Goal: Information Seeking & Learning: Learn about a topic

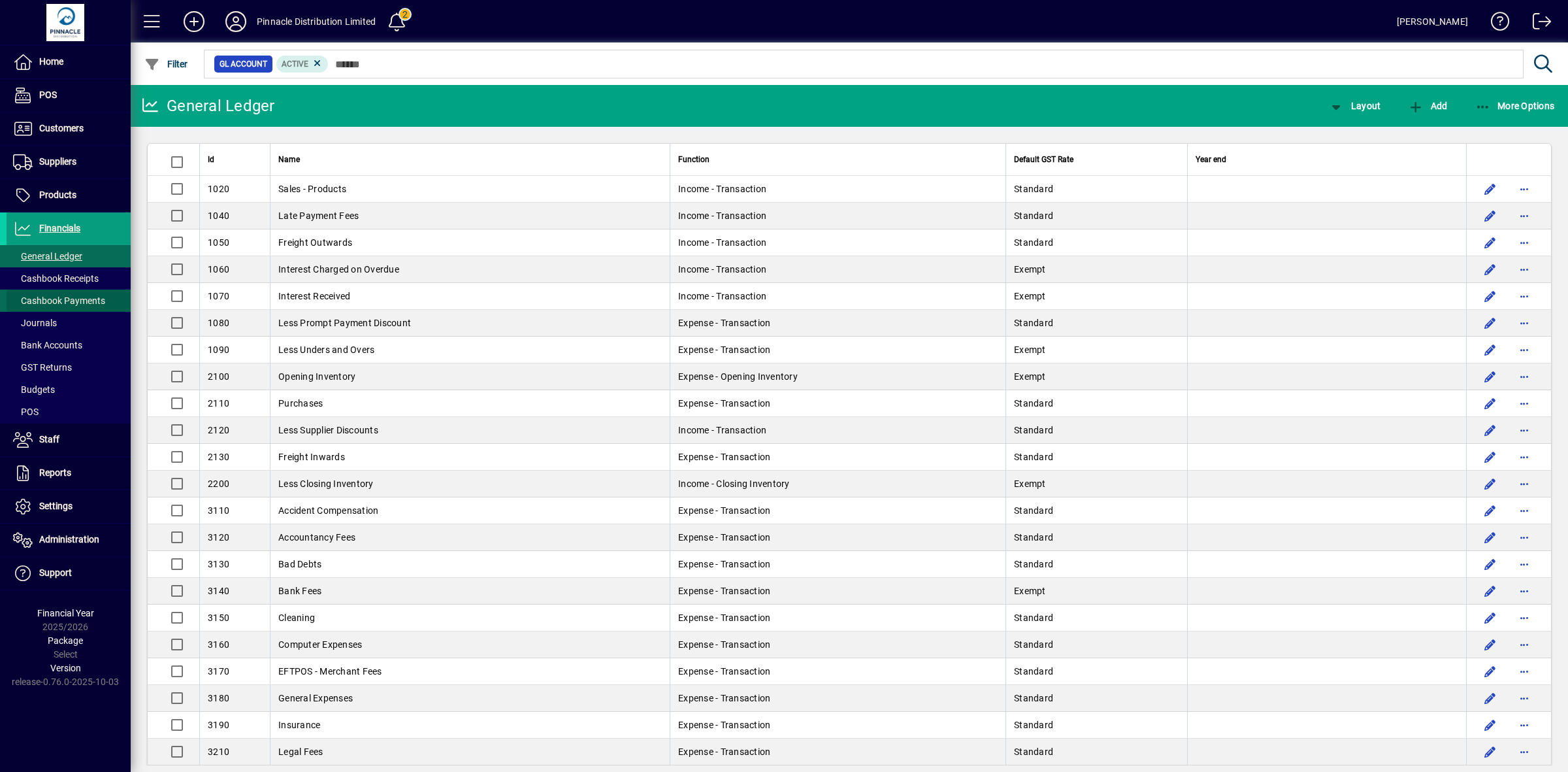
click at [66, 299] on span "Cashbook Payments" at bounding box center [59, 301] width 92 height 11
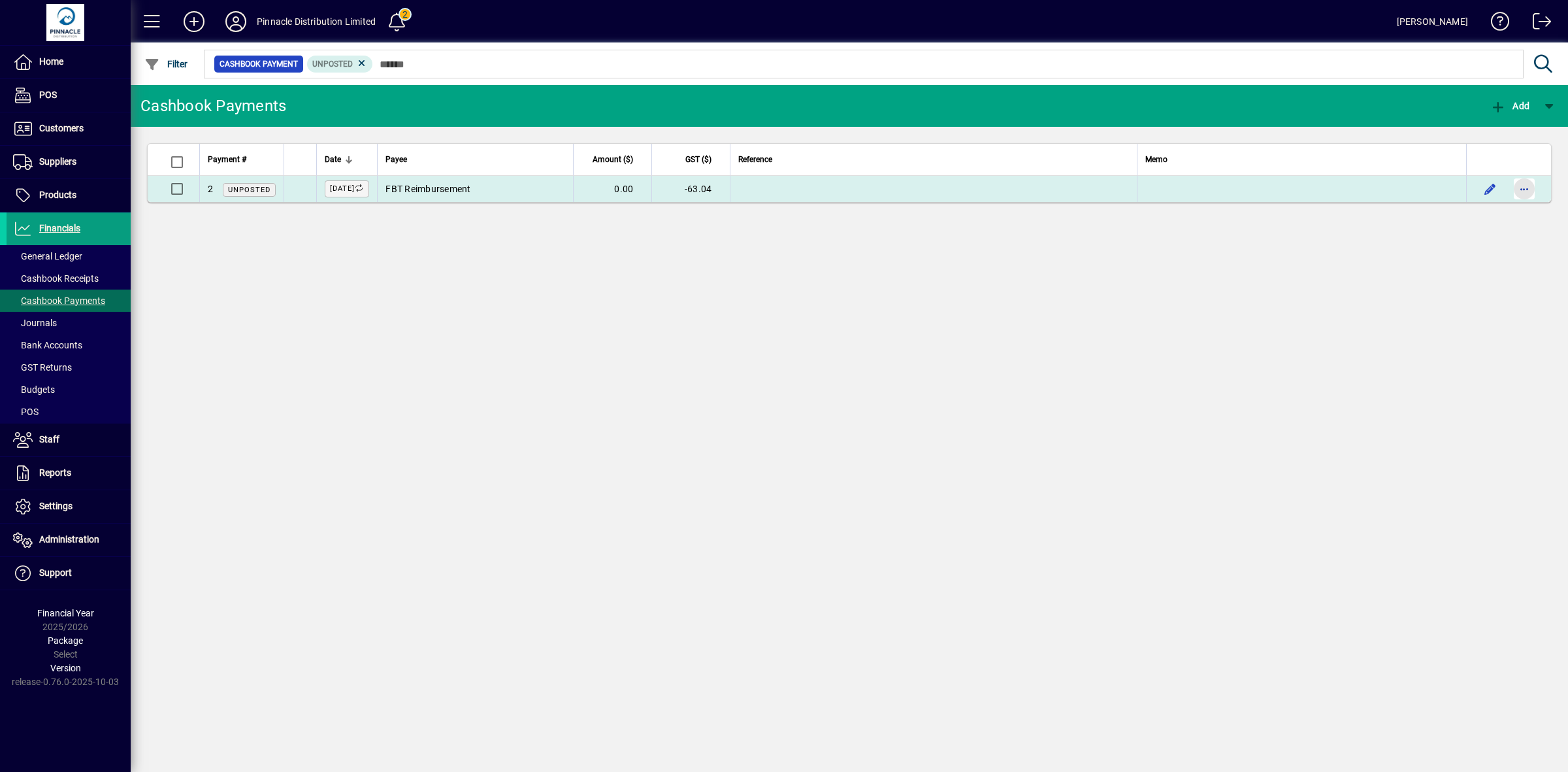
click at [1529, 191] on span "button" at bounding box center [1524, 189] width 31 height 31
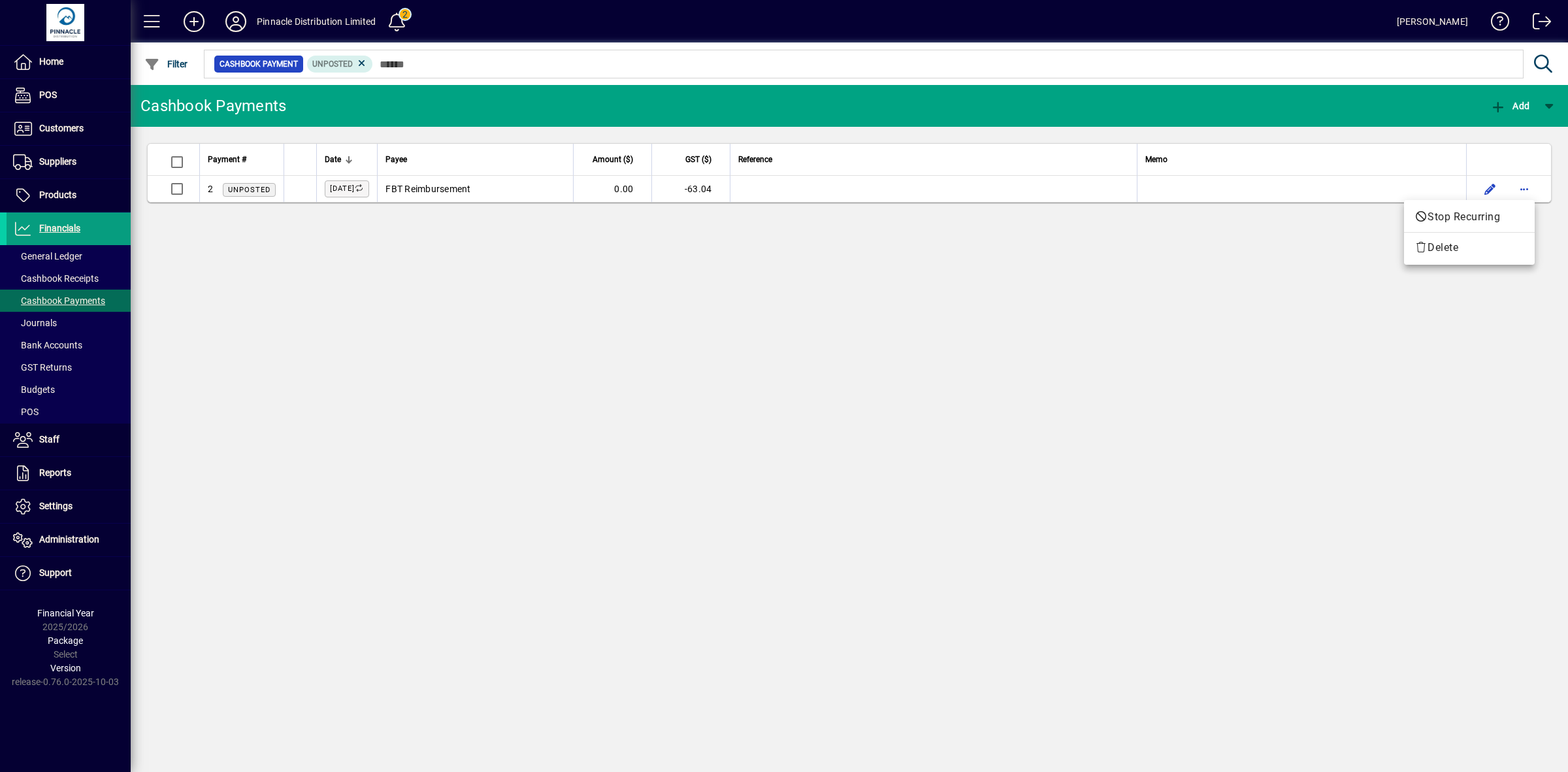
click at [1165, 259] on div at bounding box center [784, 386] width 1568 height 772
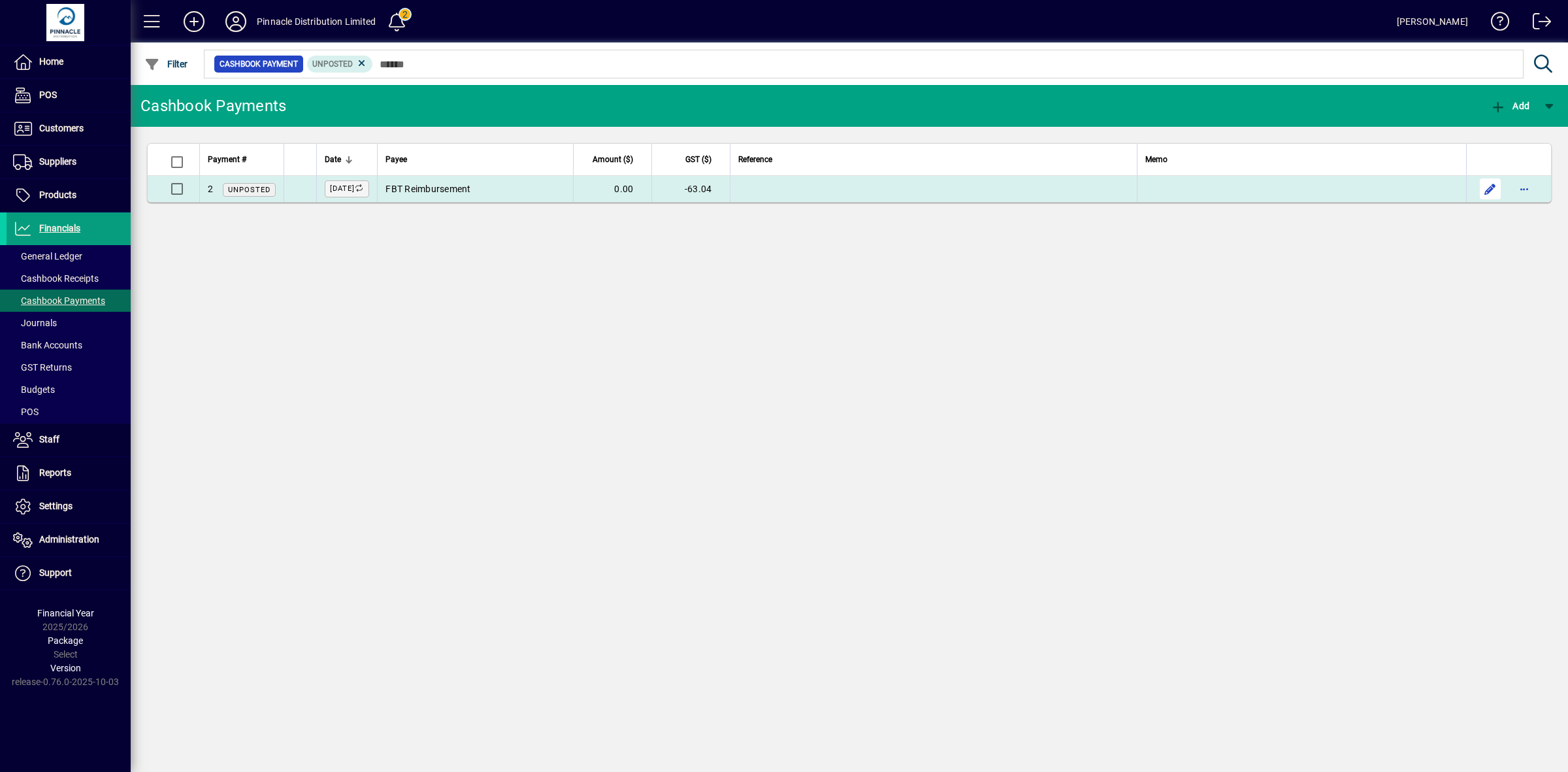
click at [1487, 189] on span "button" at bounding box center [1490, 189] width 31 height 31
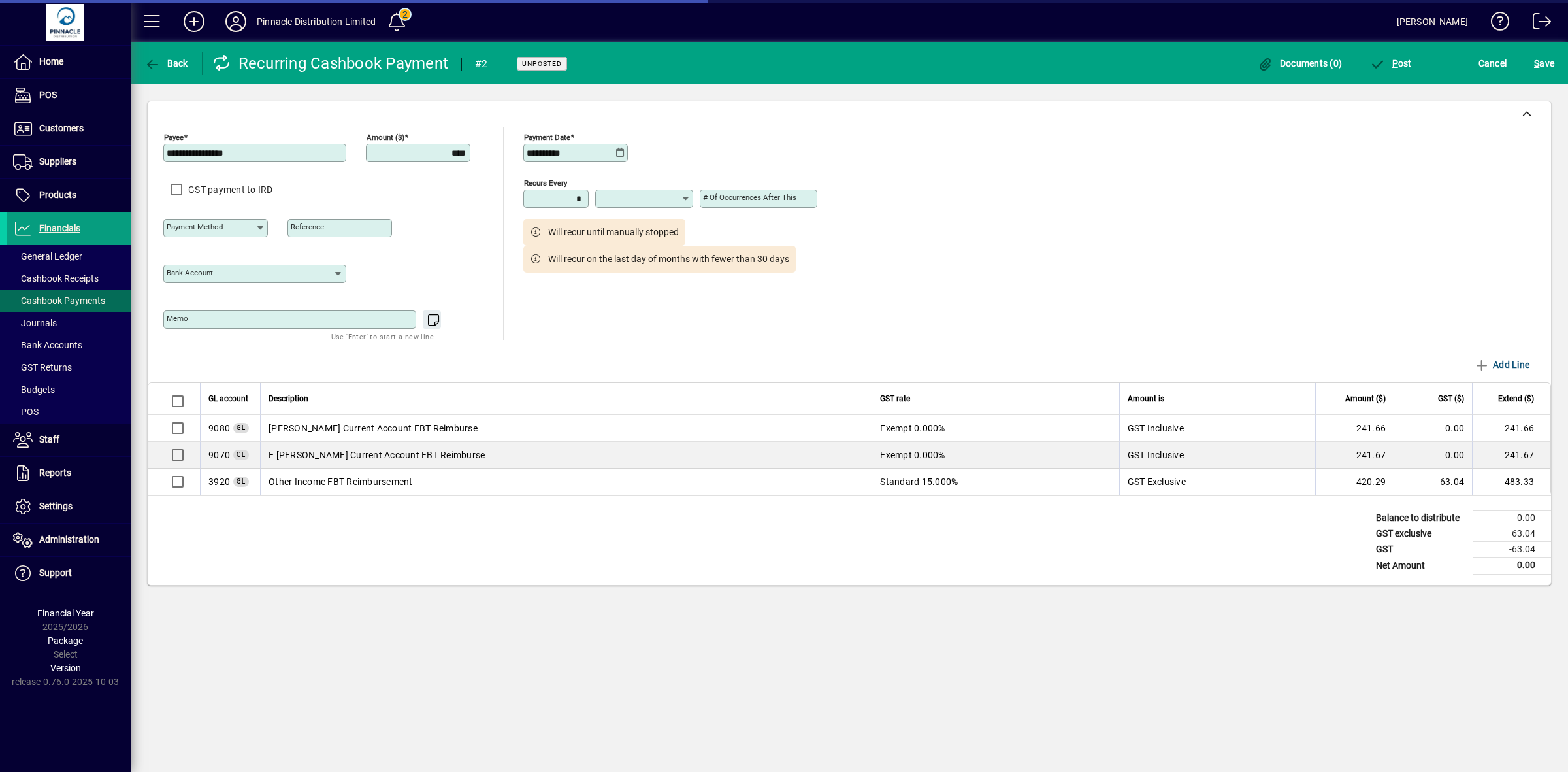
type input "********"
type input "**********"
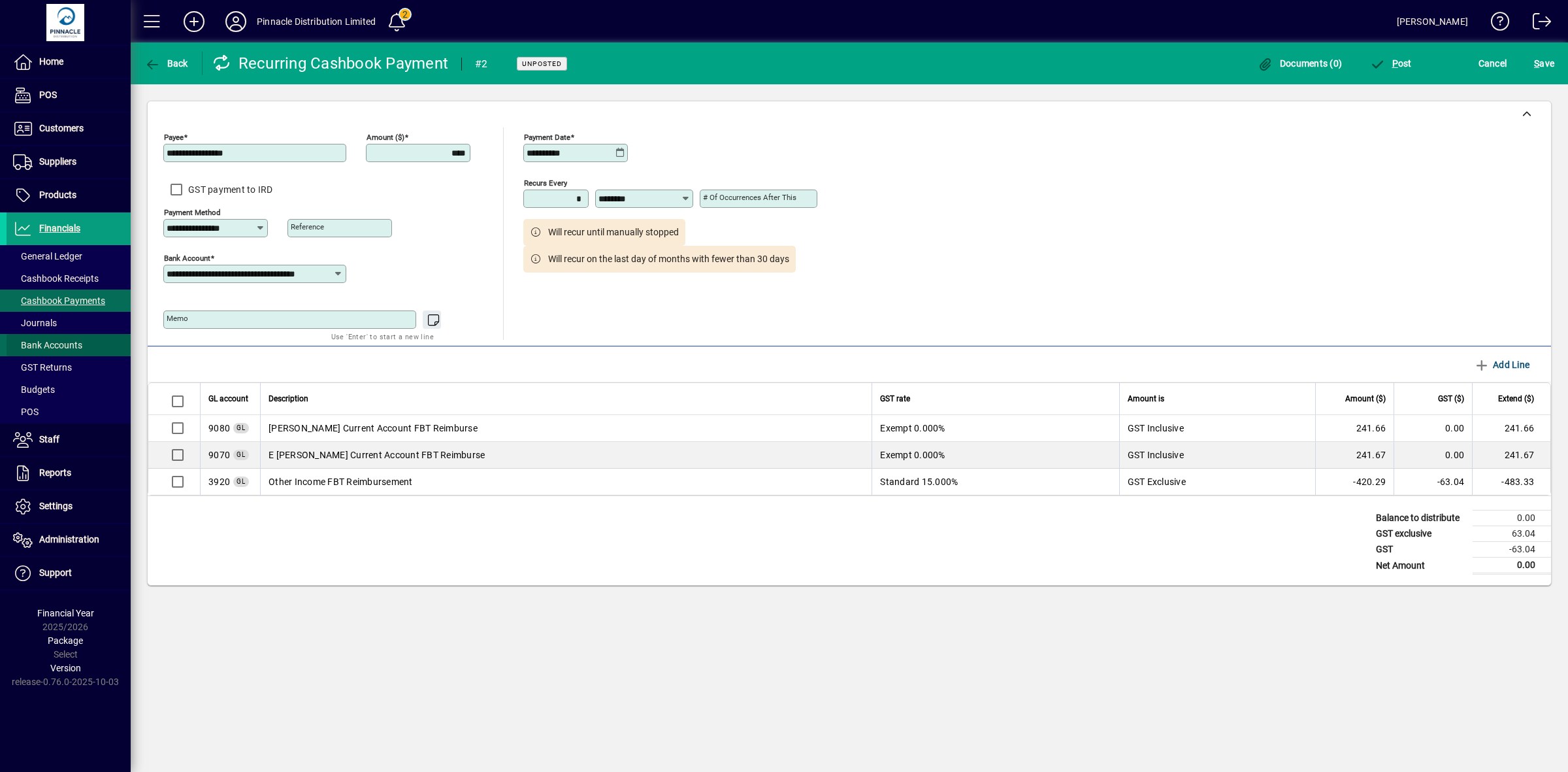
click at [56, 345] on span "Bank Accounts" at bounding box center [47, 345] width 69 height 11
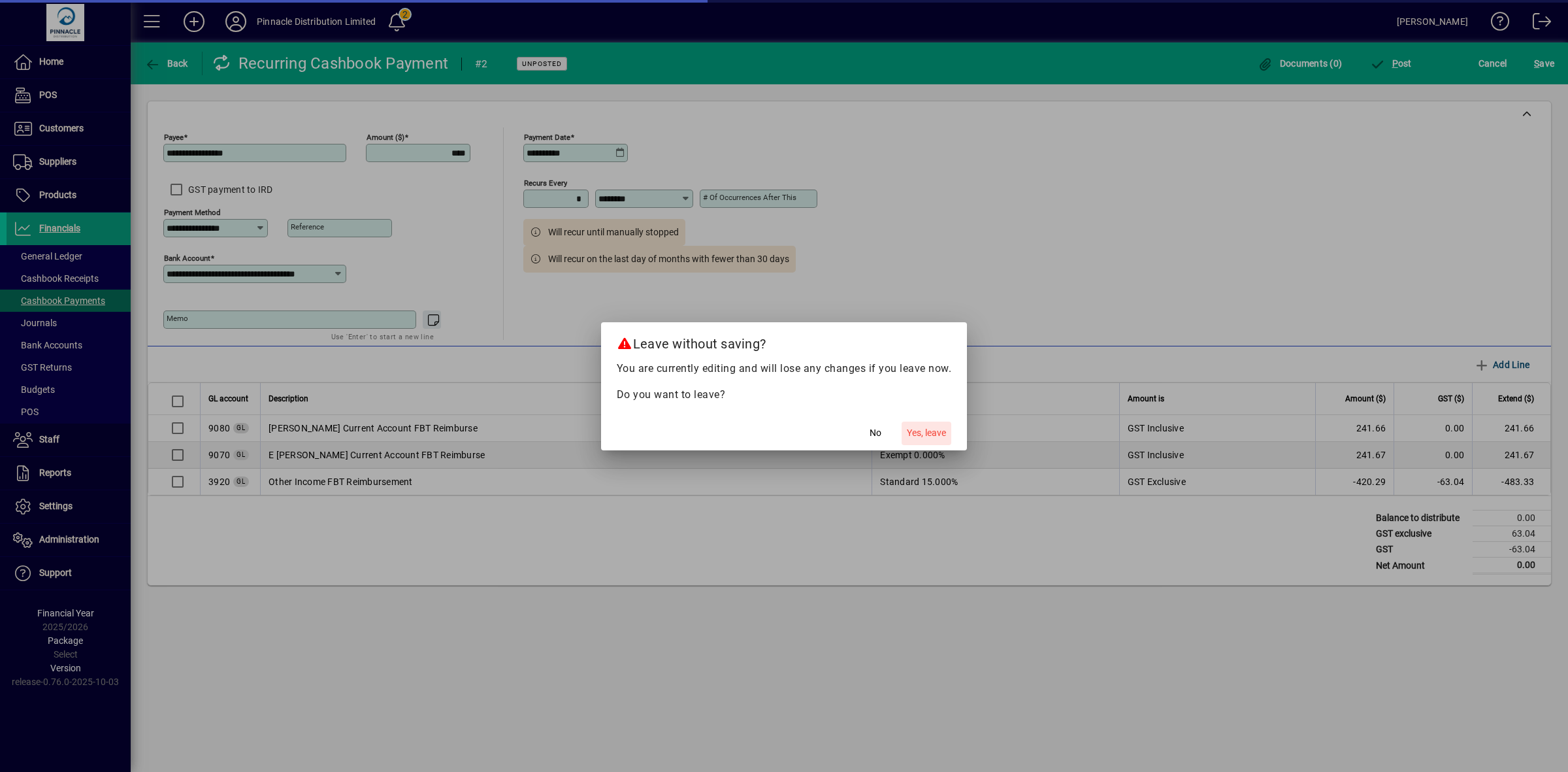
click at [929, 428] on span "Yes, leave" at bounding box center [926, 433] width 39 height 14
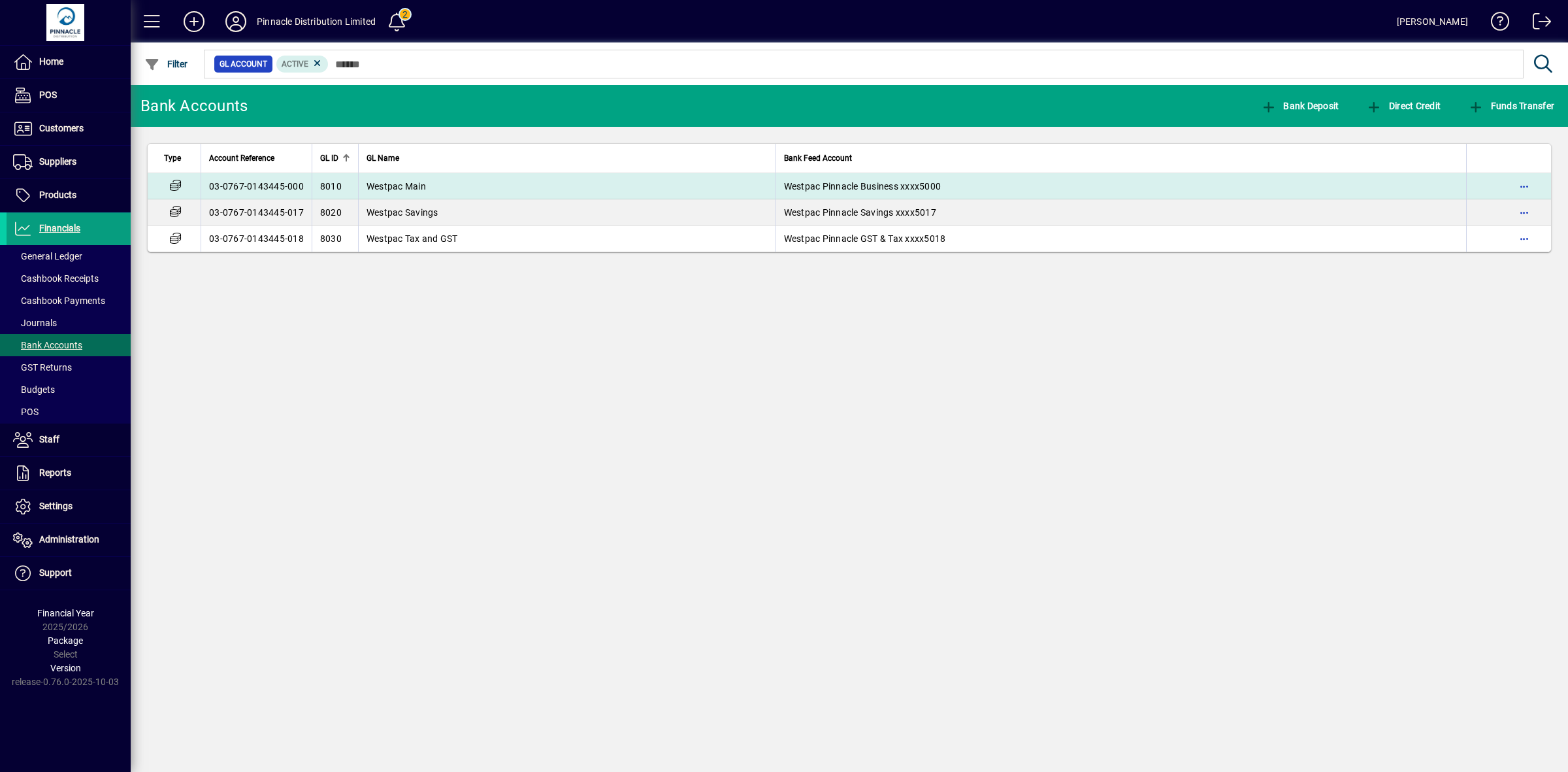
click at [471, 189] on td "Westpac Main" at bounding box center [566, 186] width 418 height 26
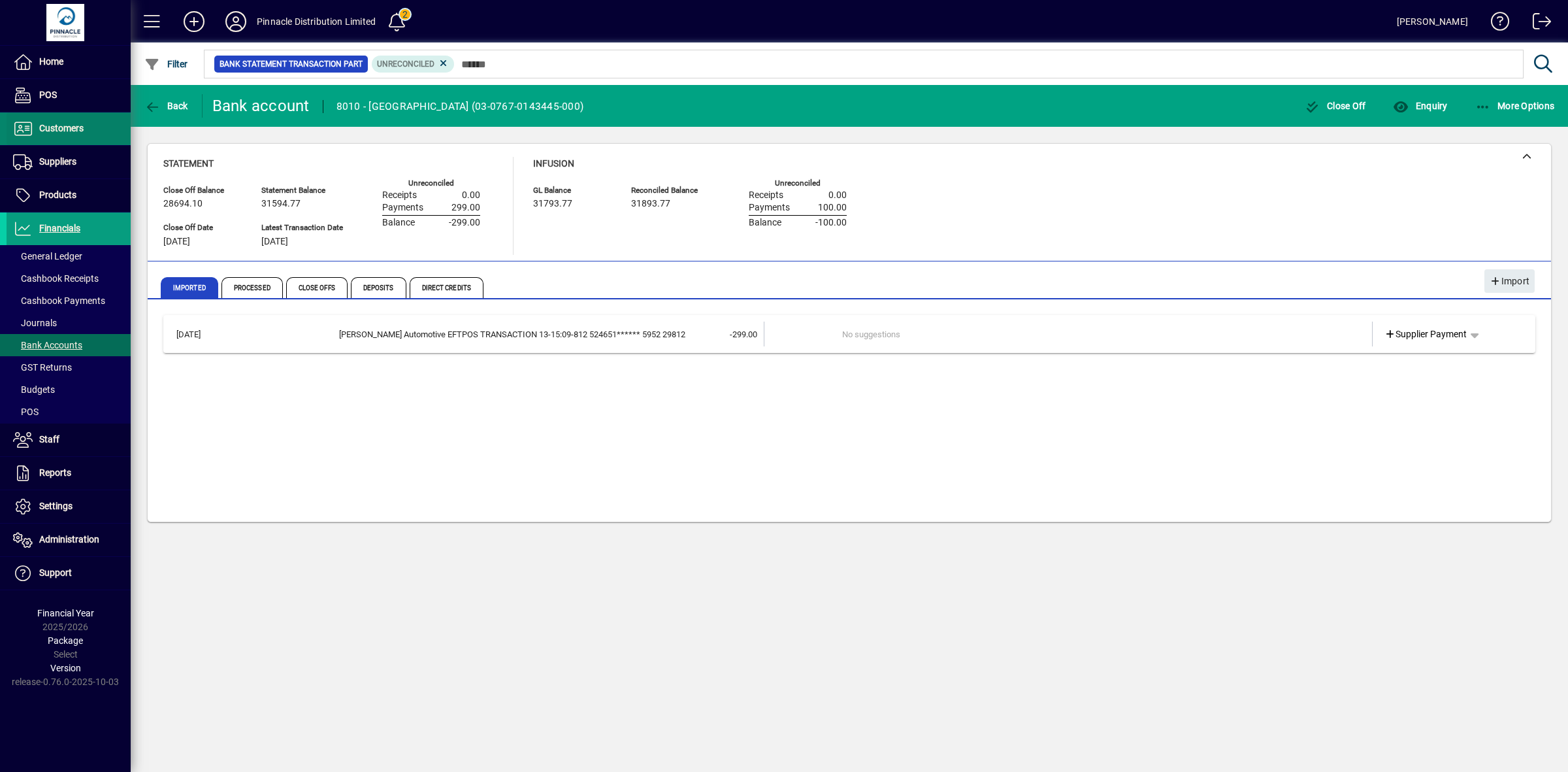
click at [66, 129] on span "Customers" at bounding box center [61, 128] width 44 height 11
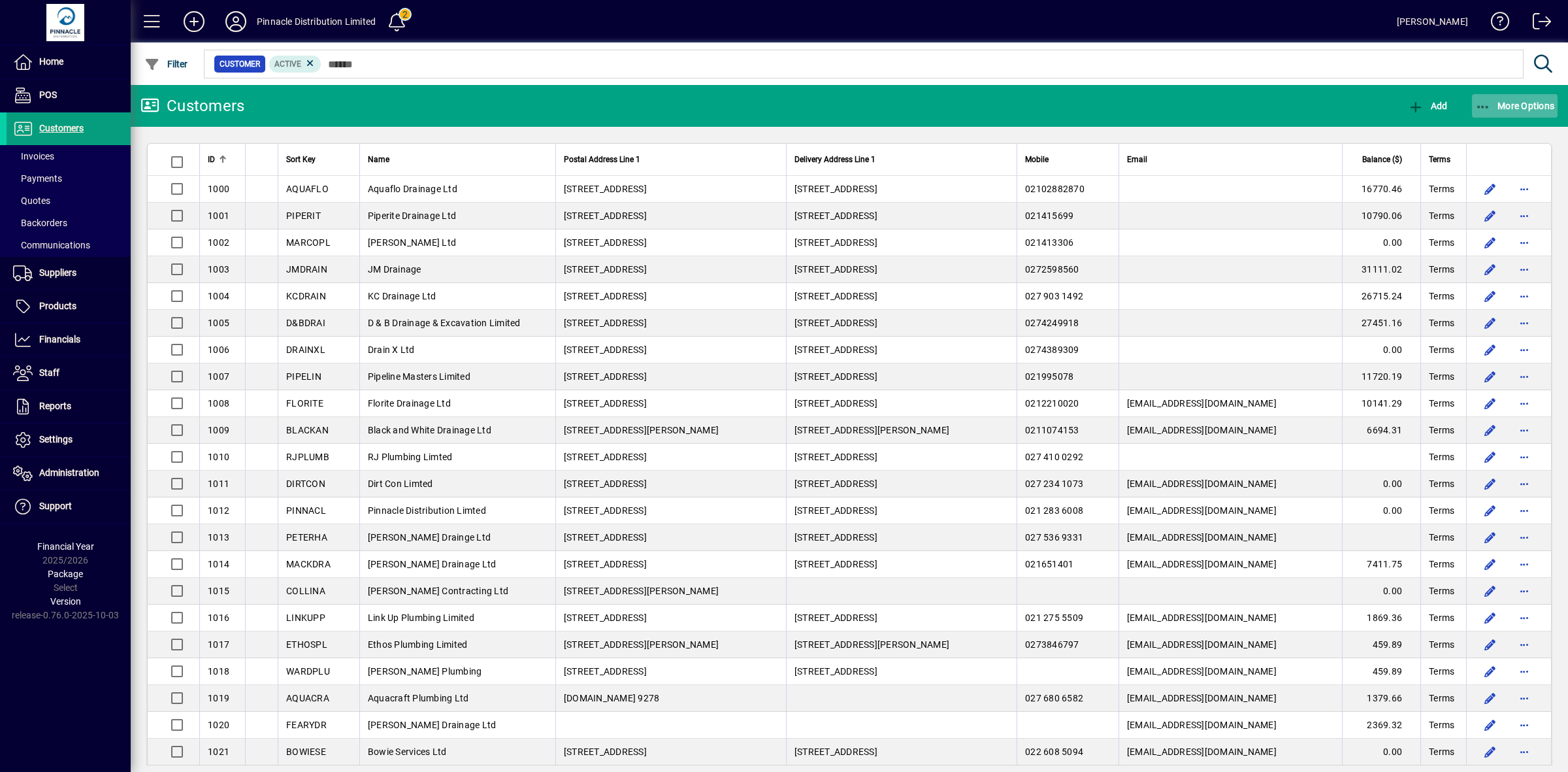
click at [1498, 104] on span "More Options" at bounding box center [1515, 106] width 80 height 11
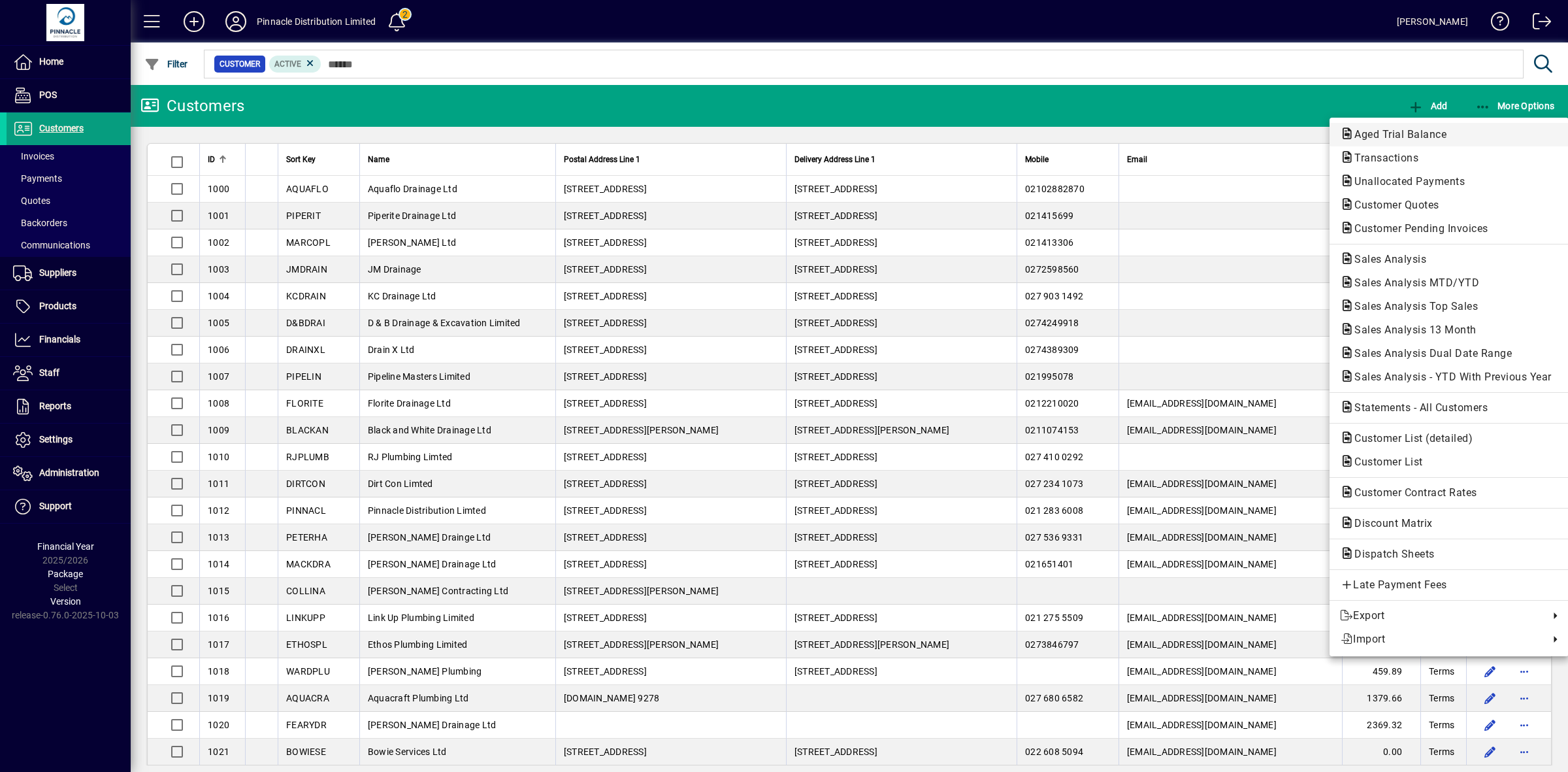
click at [1421, 133] on span "Aged Trial Balance" at bounding box center [1397, 134] width 113 height 12
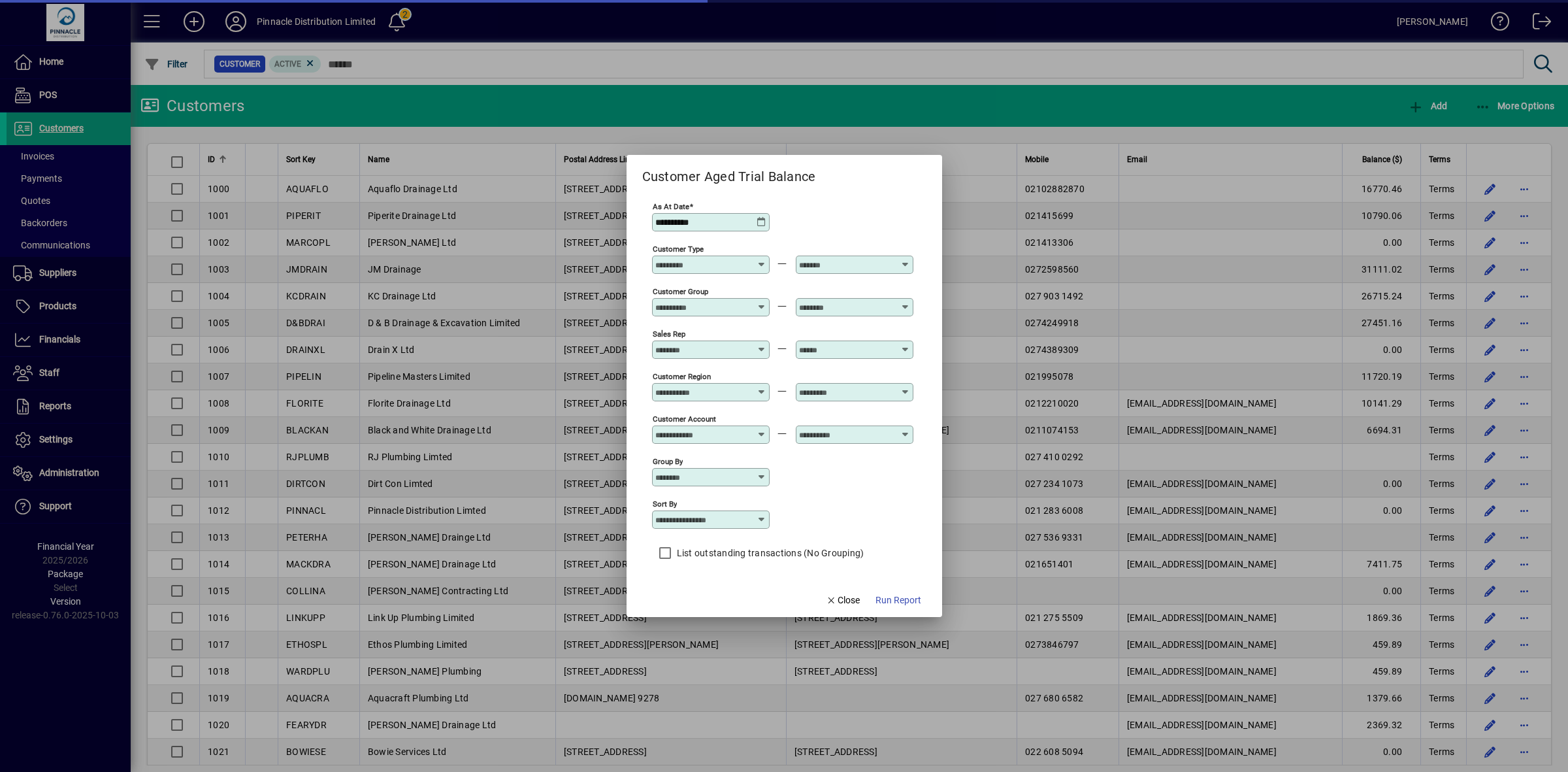
click at [913, 601] on span "Run Report" at bounding box center [898, 600] width 46 height 14
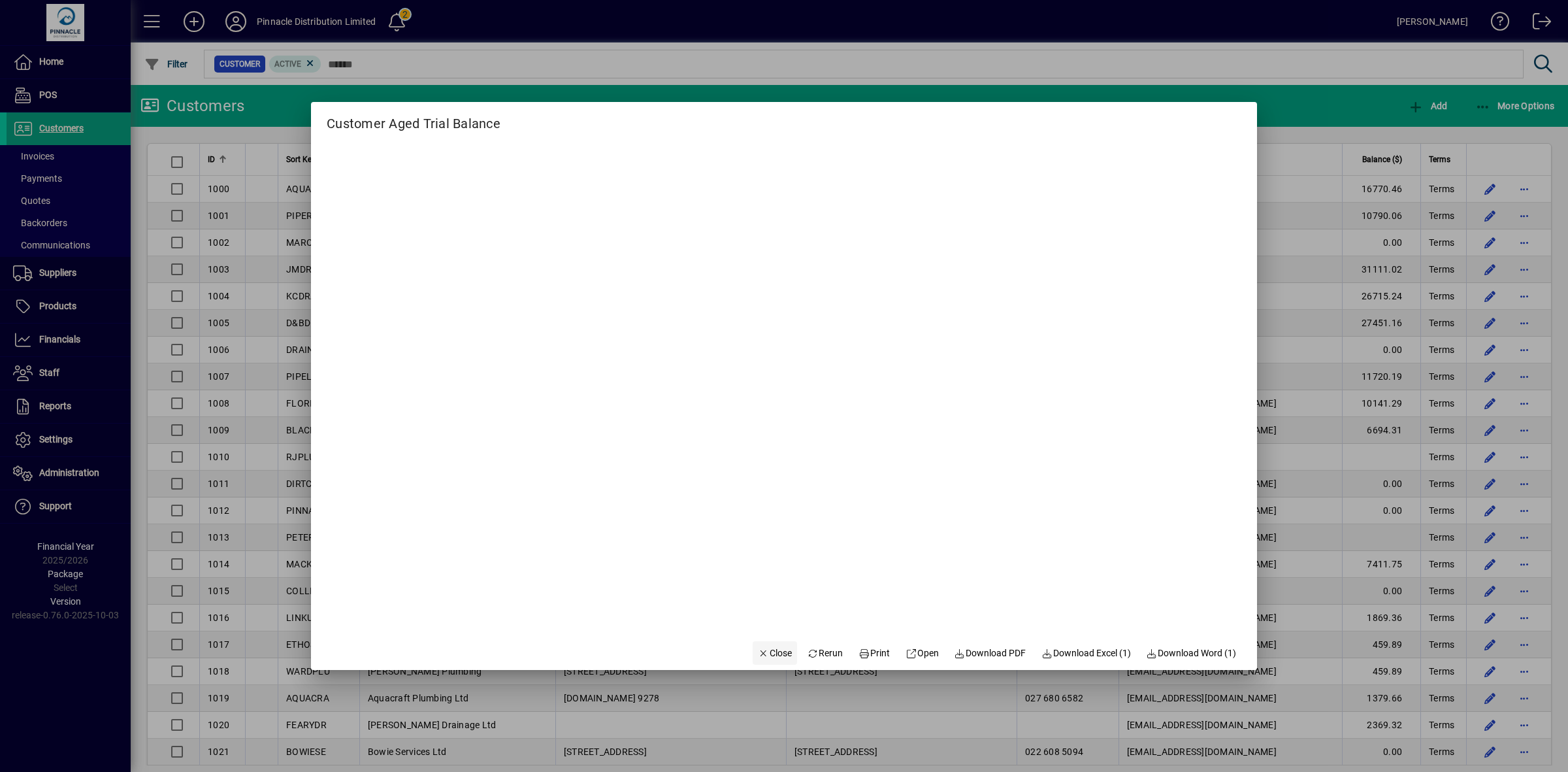
click at [770, 656] on span "Close" at bounding box center [775, 653] width 34 height 14
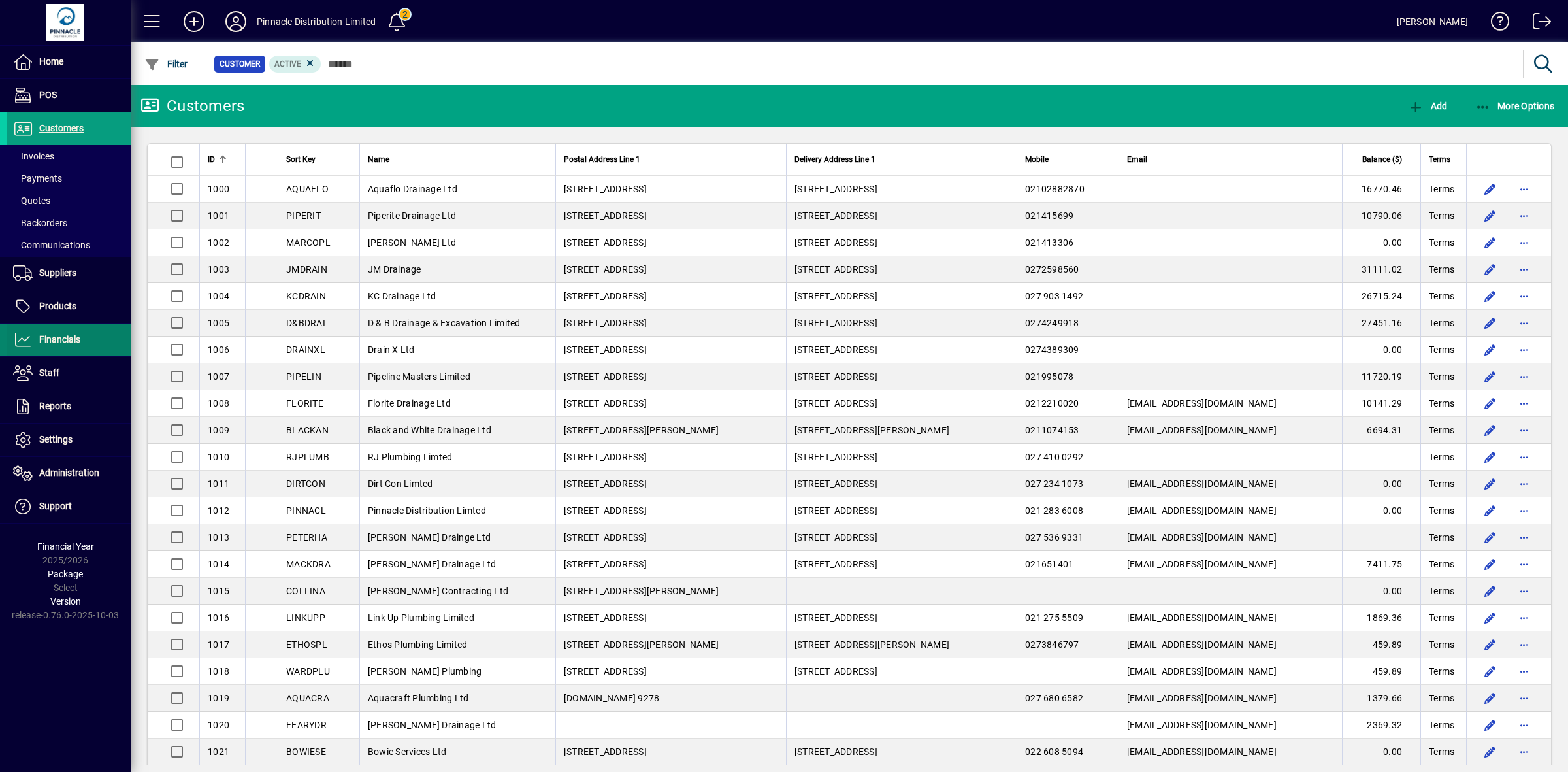
click at [56, 344] on span "Financials" at bounding box center [60, 339] width 41 height 11
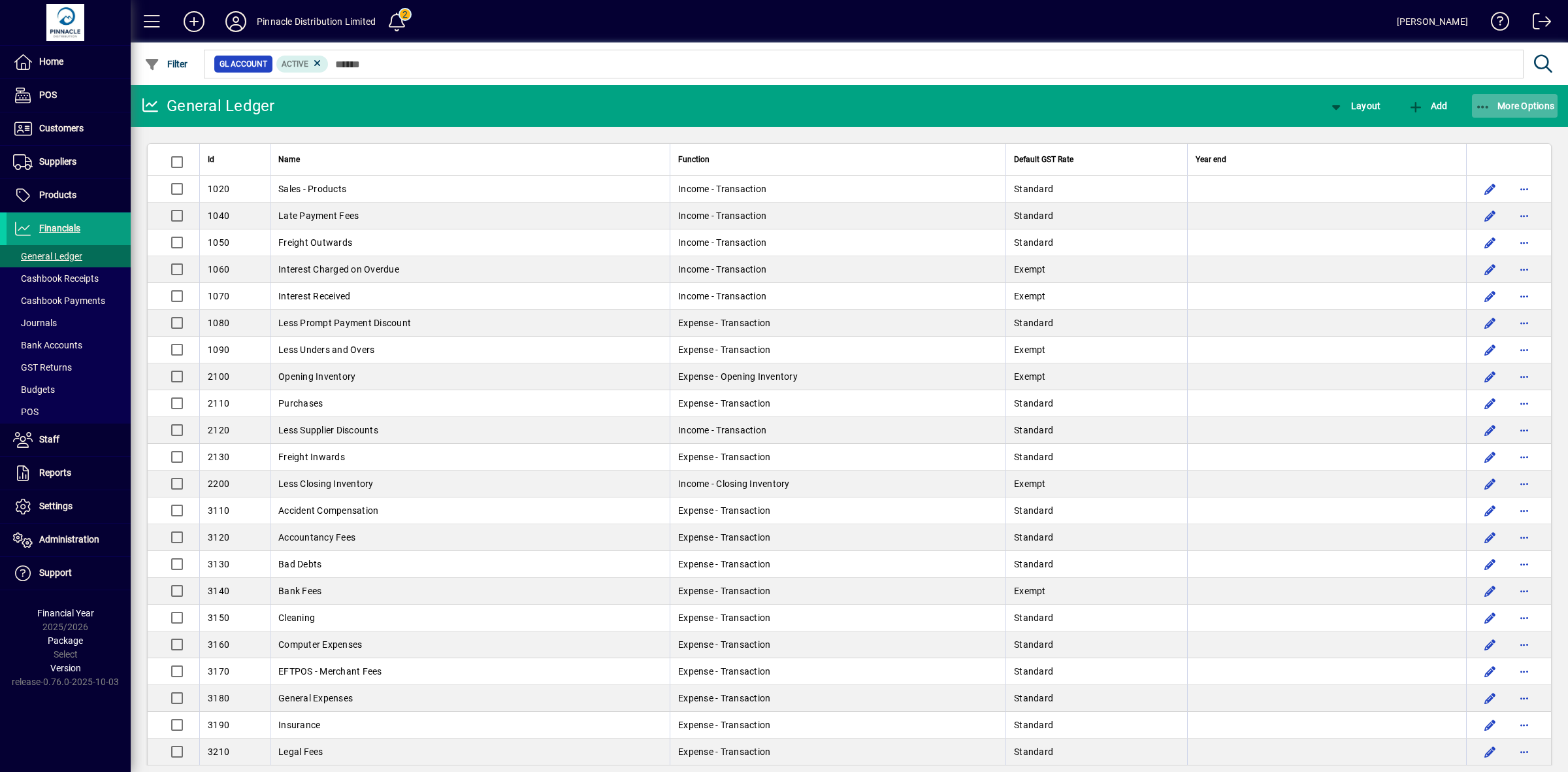
click at [1509, 98] on span "button" at bounding box center [1515, 106] width 86 height 31
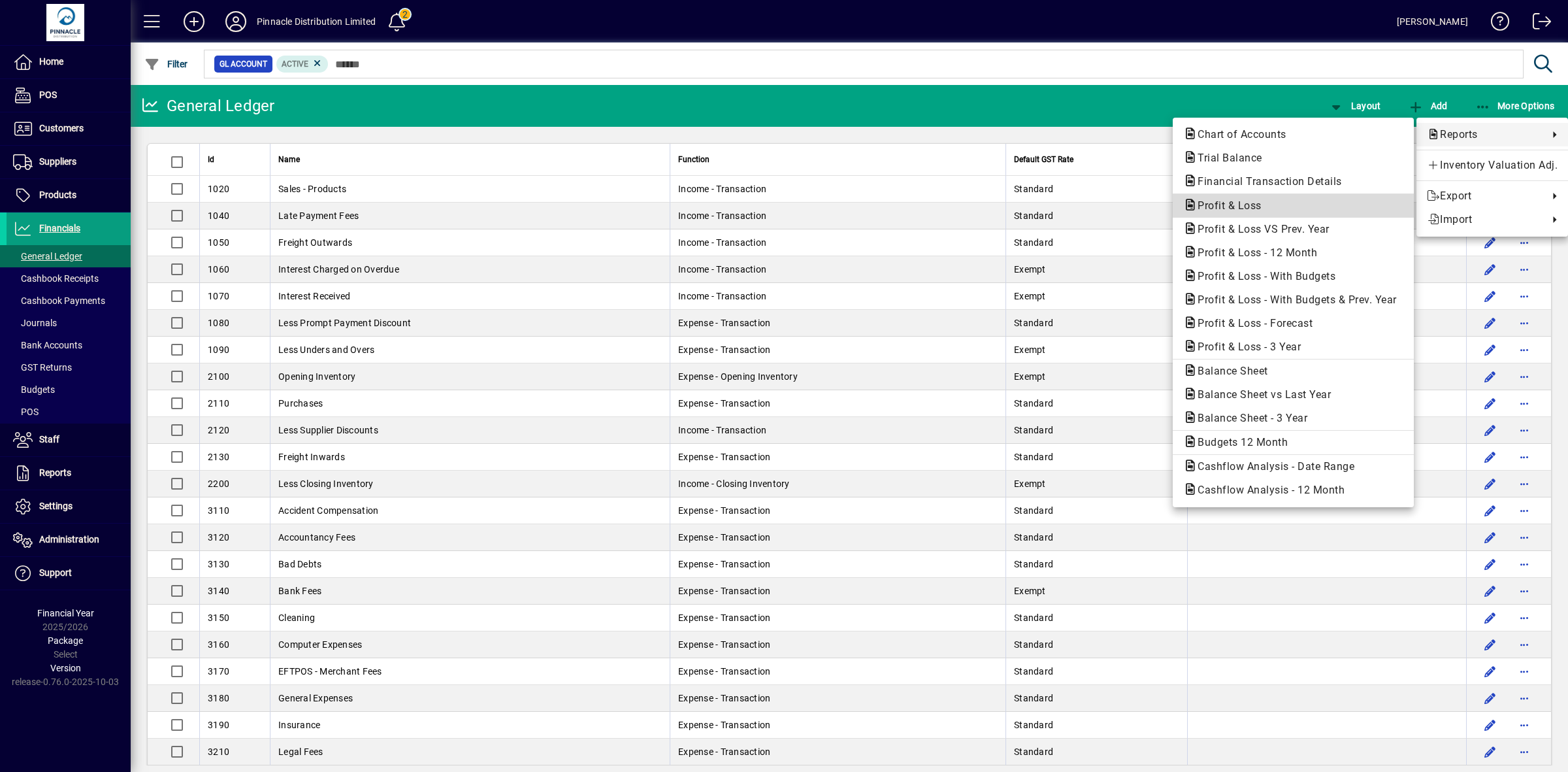
click at [1250, 209] on span "Profit & Loss" at bounding box center [1225, 205] width 85 height 12
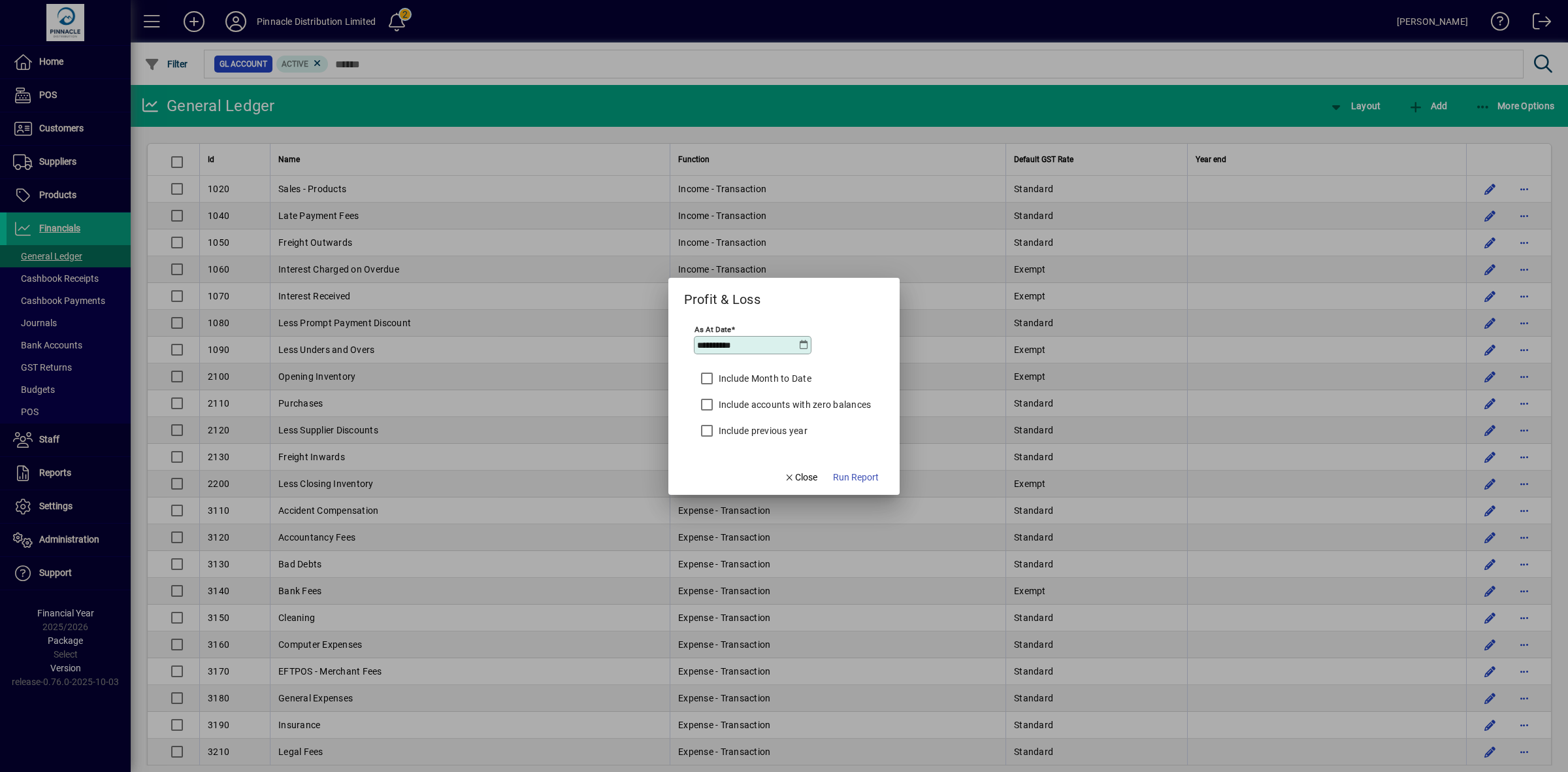
click at [858, 479] on span "Run Report" at bounding box center [856, 477] width 46 height 14
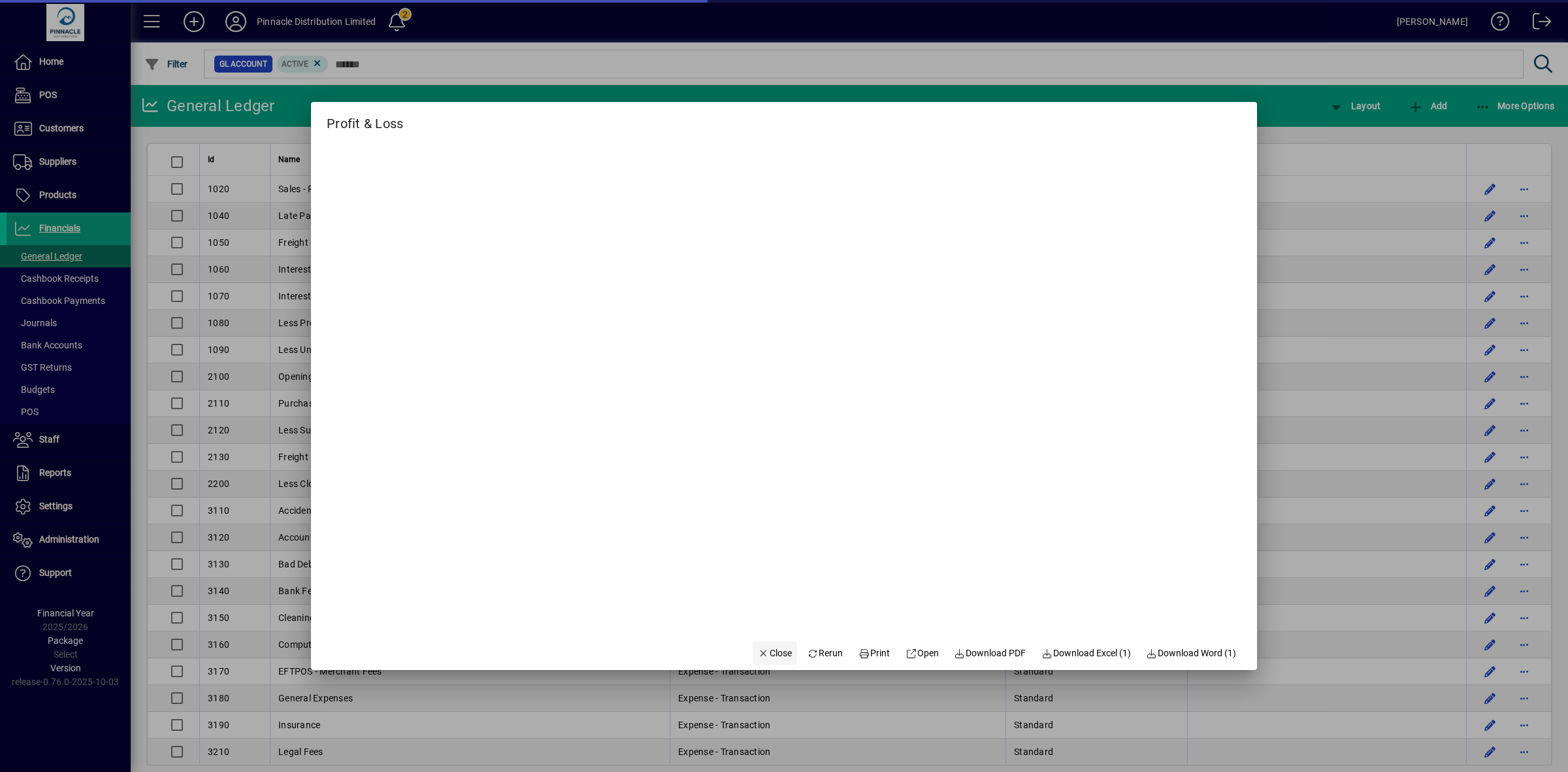
click at [758, 650] on span "Close" at bounding box center [775, 653] width 34 height 14
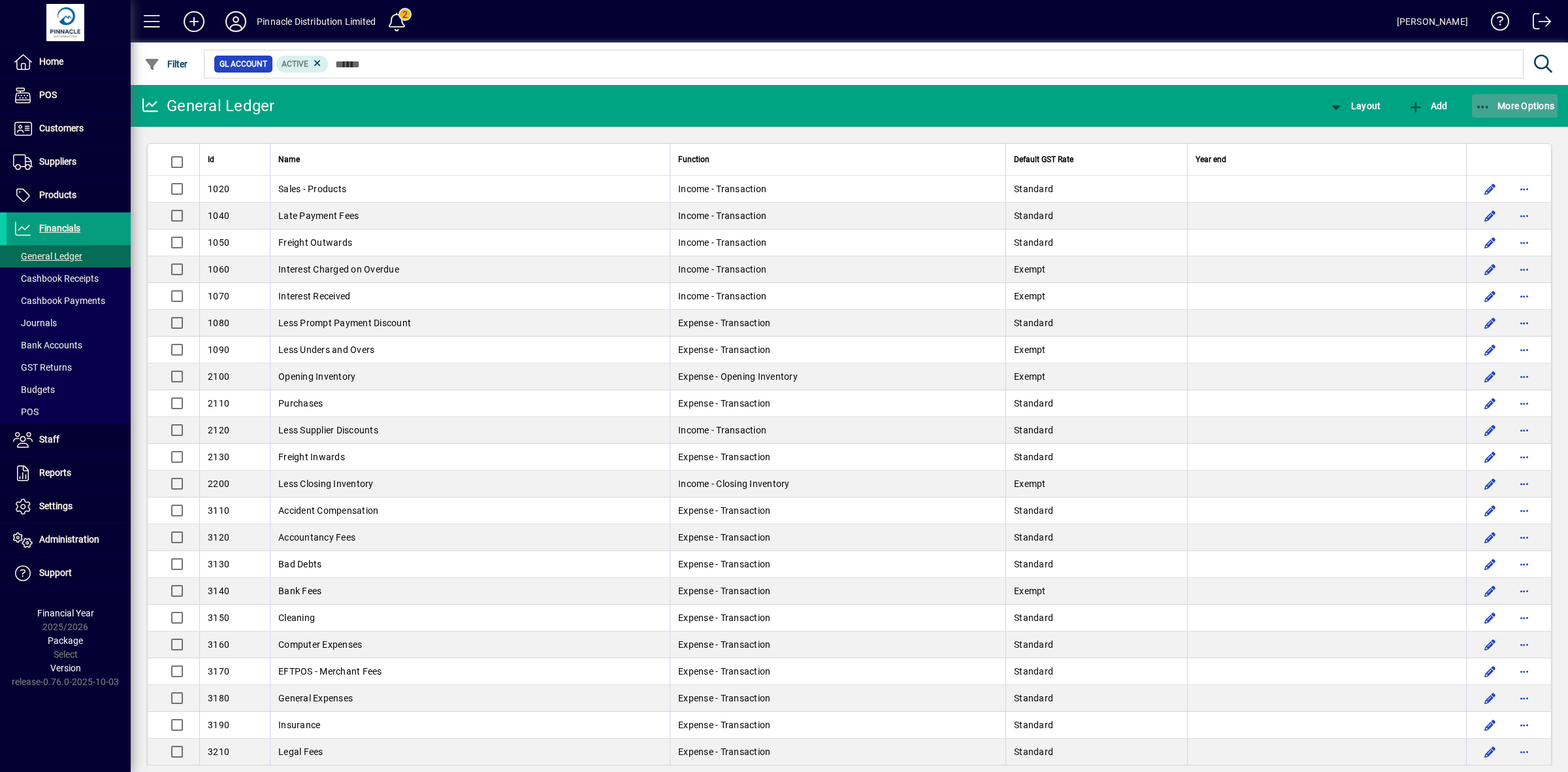
click at [1481, 108] on icon "button" at bounding box center [1483, 107] width 16 height 13
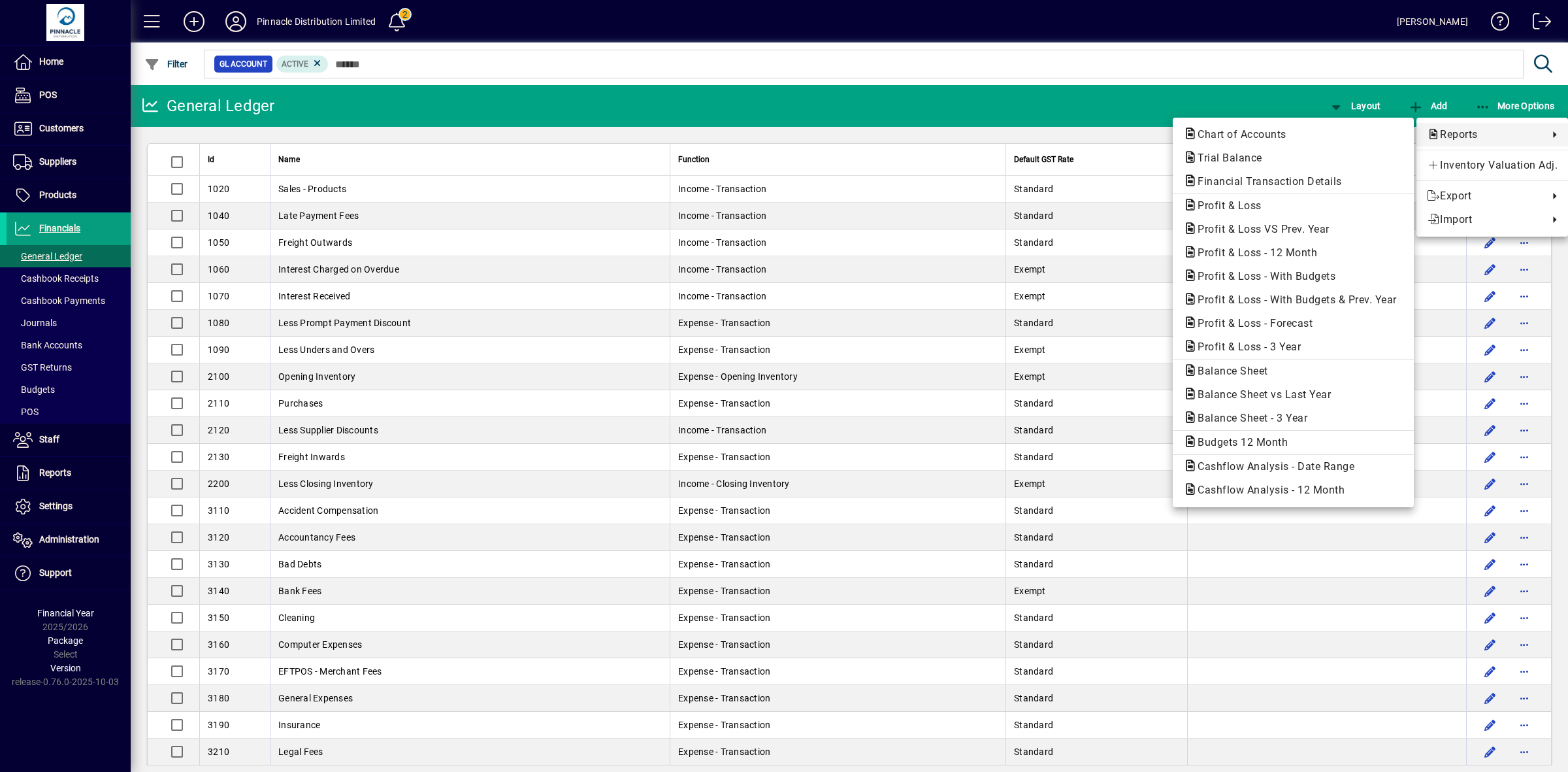
click at [467, 60] on div at bounding box center [784, 386] width 1568 height 772
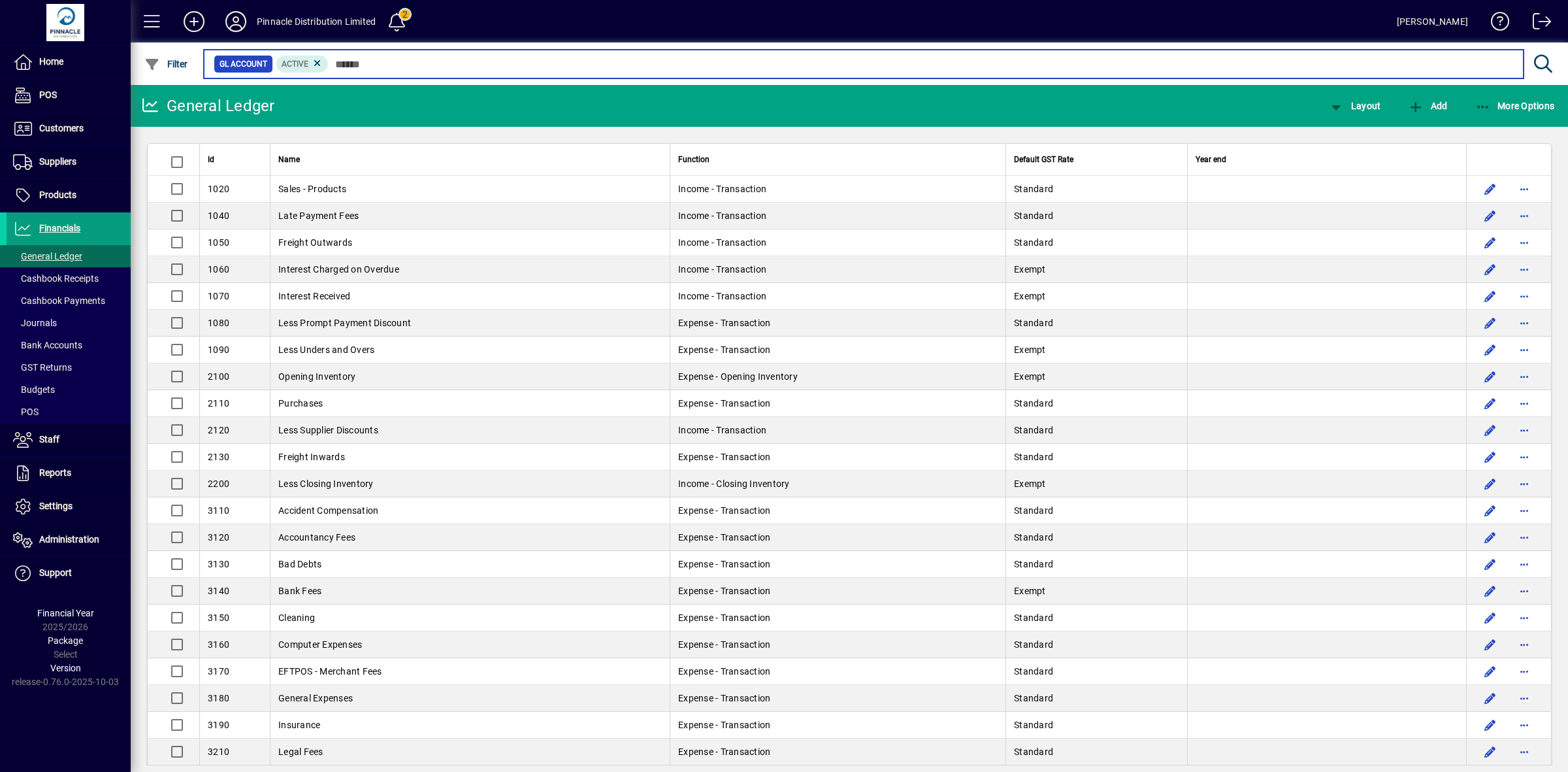
click at [471, 66] on input "text" at bounding box center [920, 64] width 1185 height 19
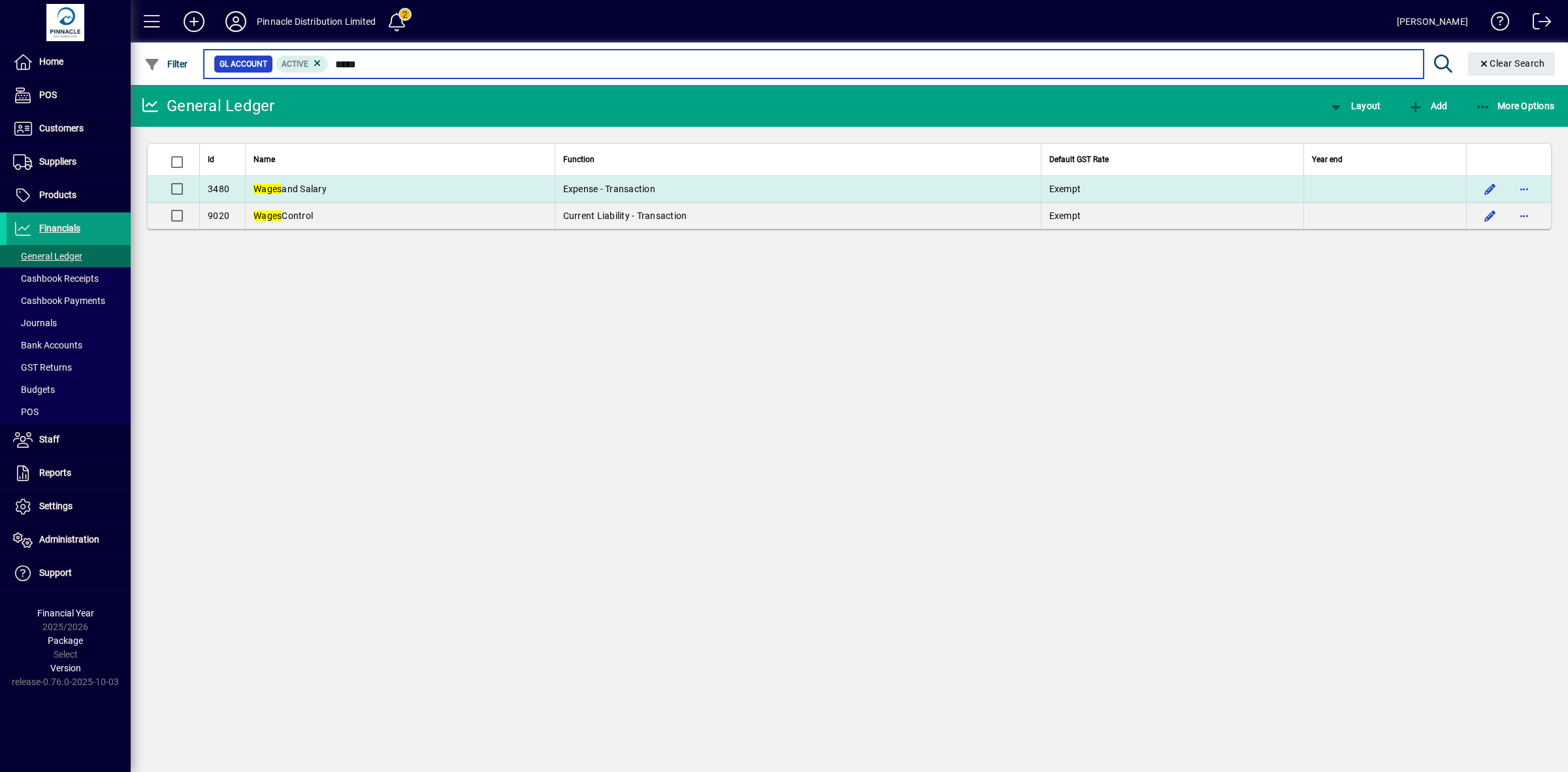
type input "*****"
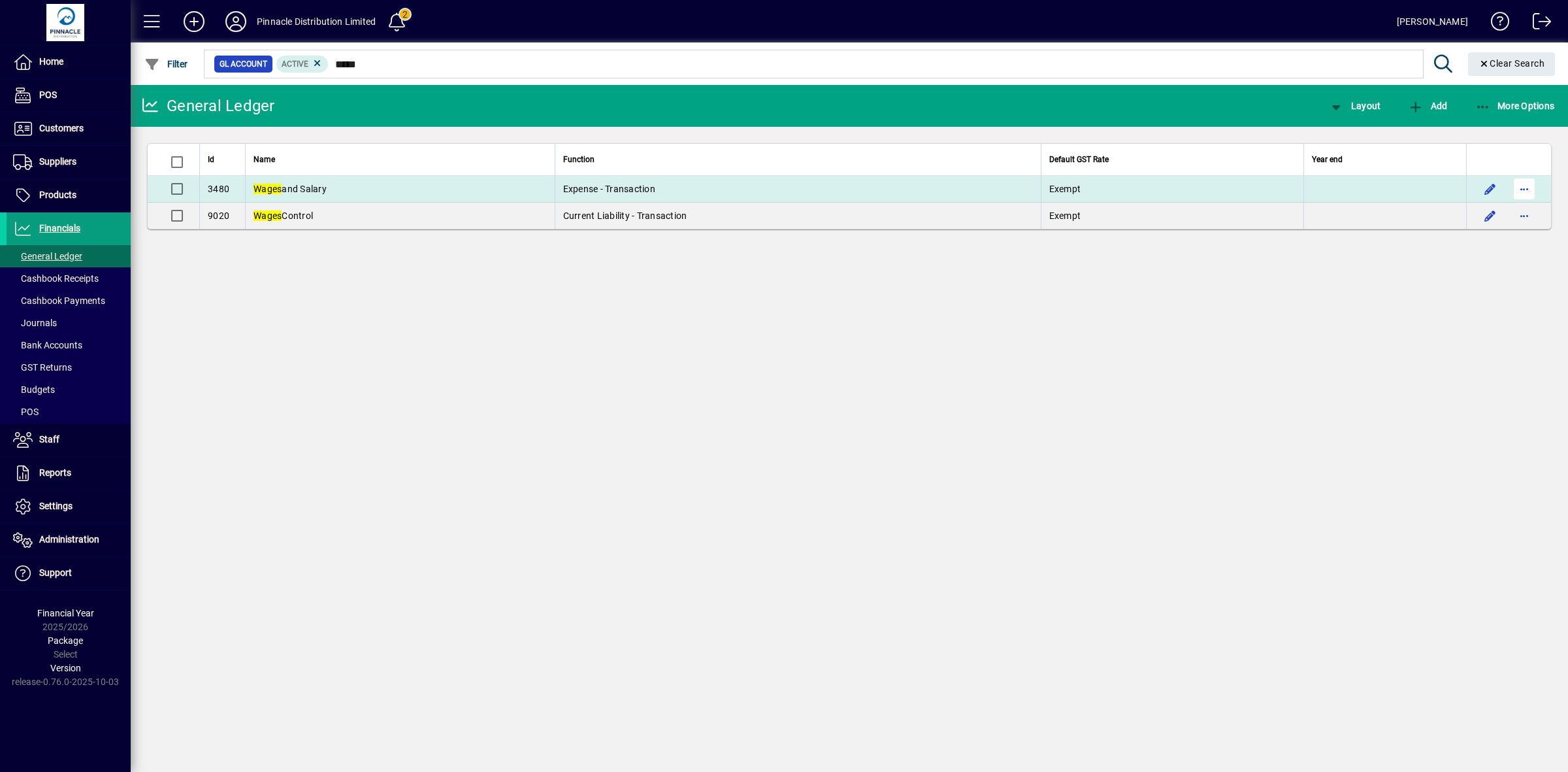
drag, startPoint x: 619, startPoint y: 191, endPoint x: 1524, endPoint y: 189, distance: 905.0
click at [1524, 189] on span "button" at bounding box center [1524, 189] width 31 height 31
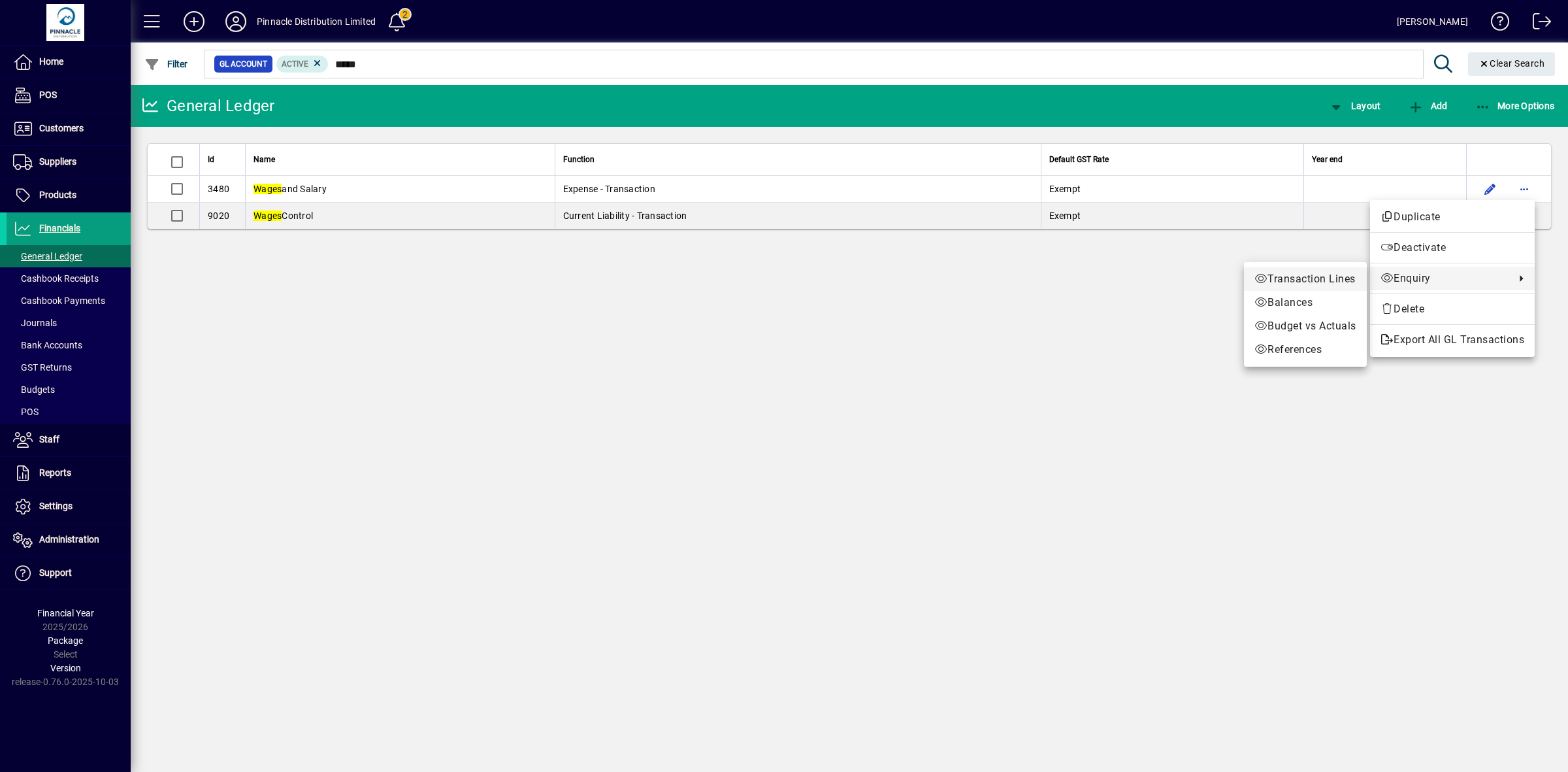
click at [1300, 280] on span "Transaction Lines" at bounding box center [1305, 279] width 102 height 16
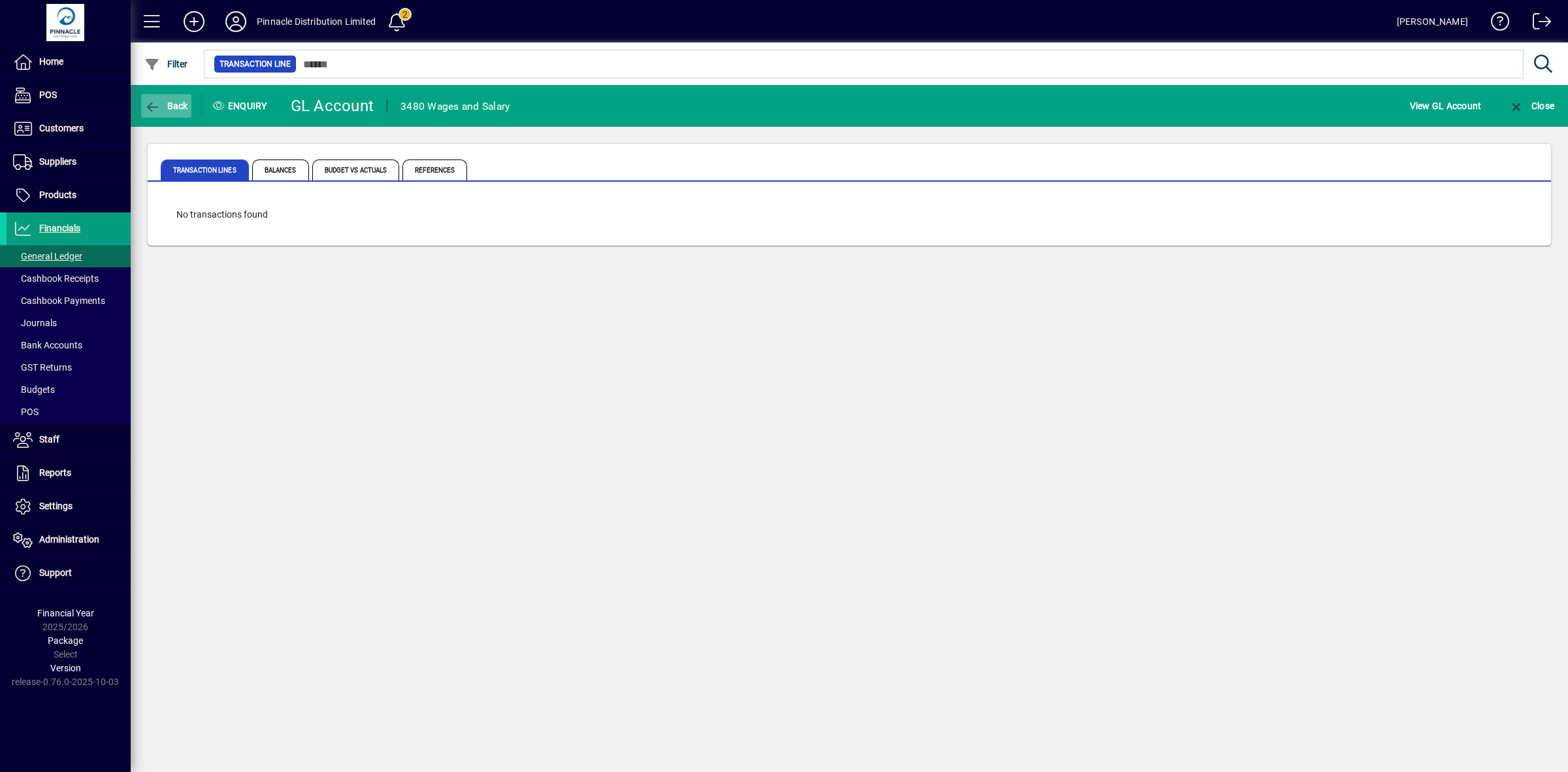
click at [161, 98] on span "button" at bounding box center [166, 106] width 50 height 31
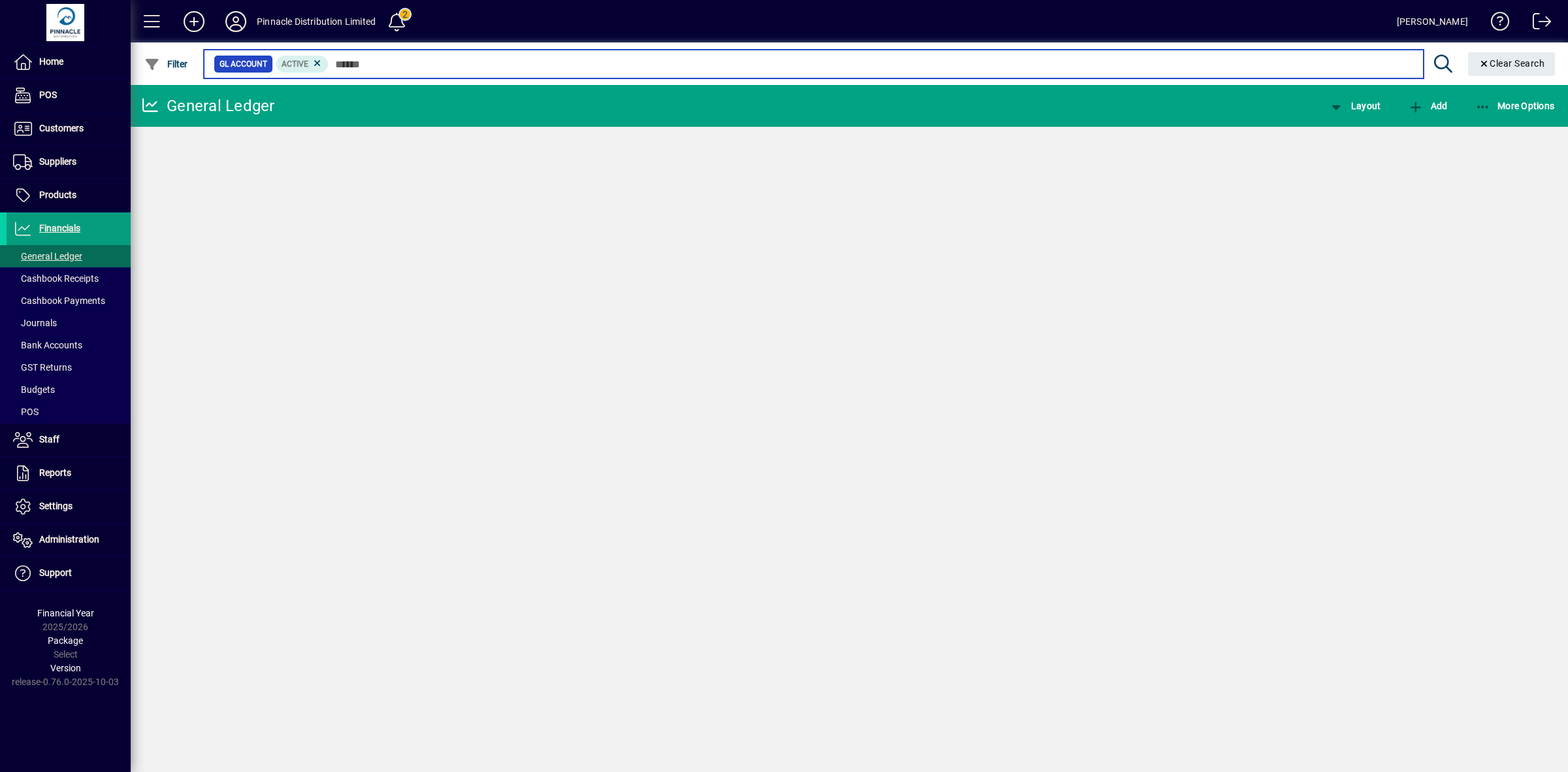
type input "*****"
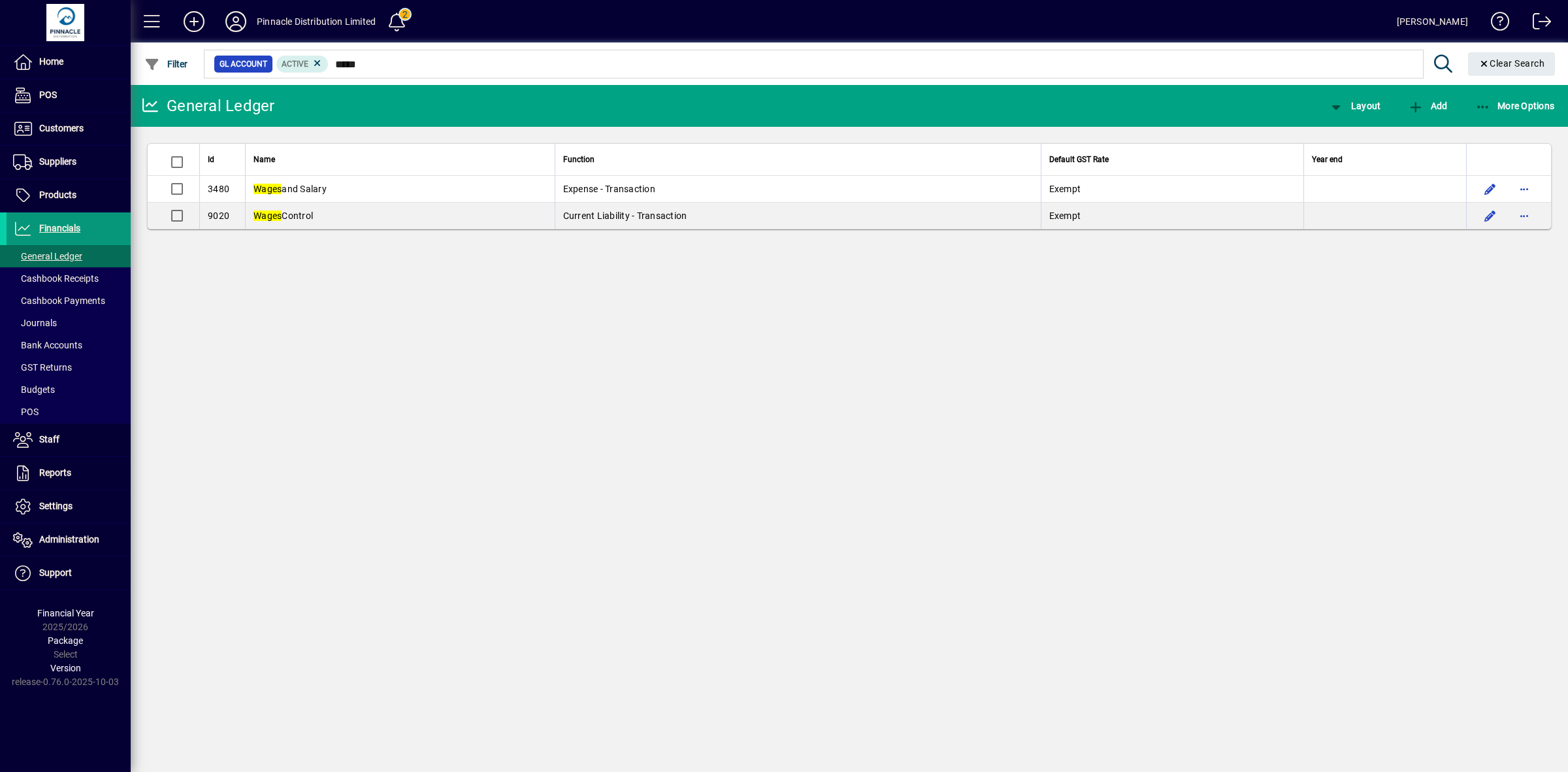
click at [66, 224] on span "Financials" at bounding box center [60, 228] width 41 height 11
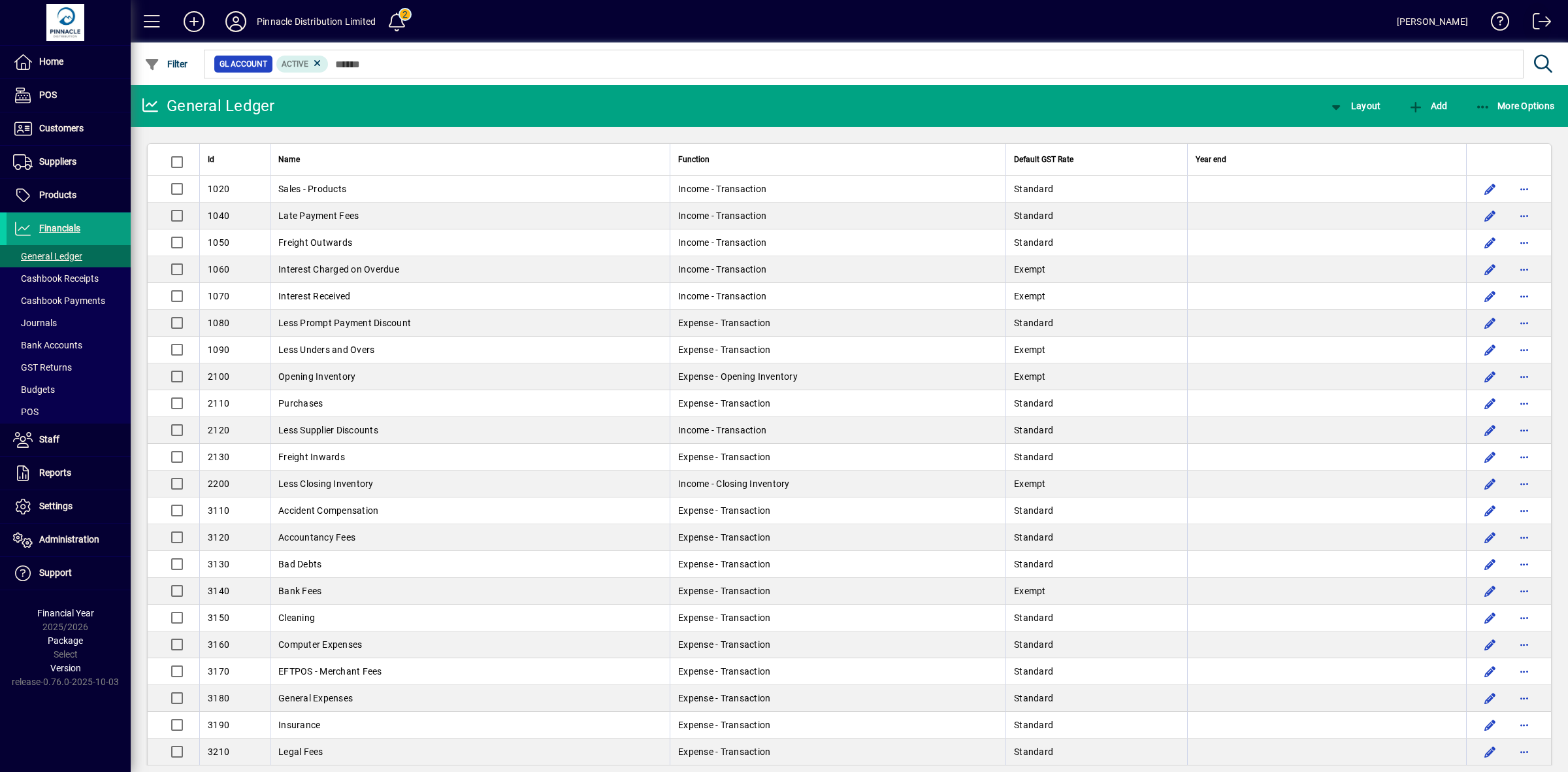
click at [1535, 15] on span at bounding box center [1537, 24] width 31 height 31
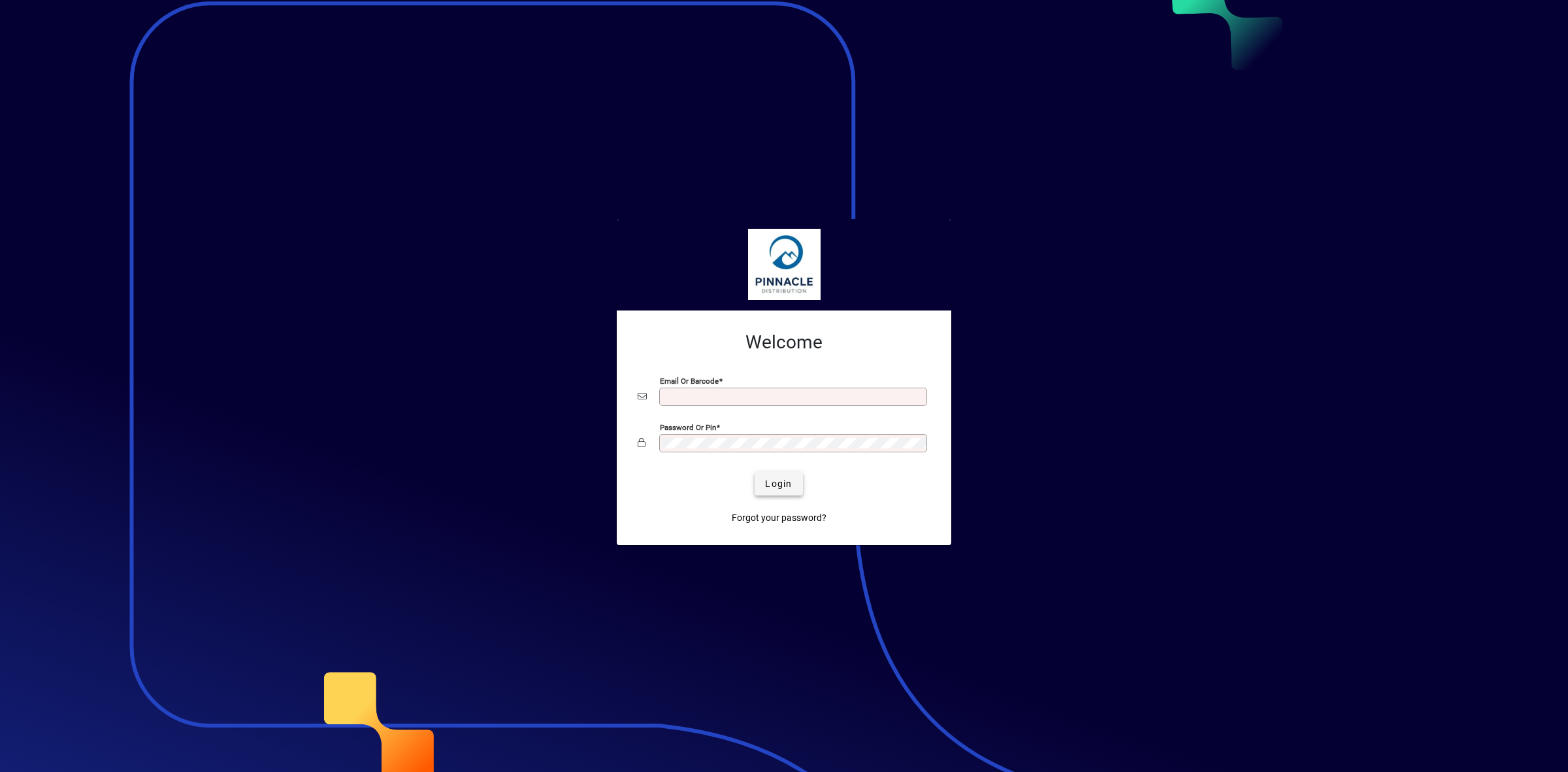
type input "**********"
click at [780, 481] on span "Login" at bounding box center [779, 483] width 27 height 14
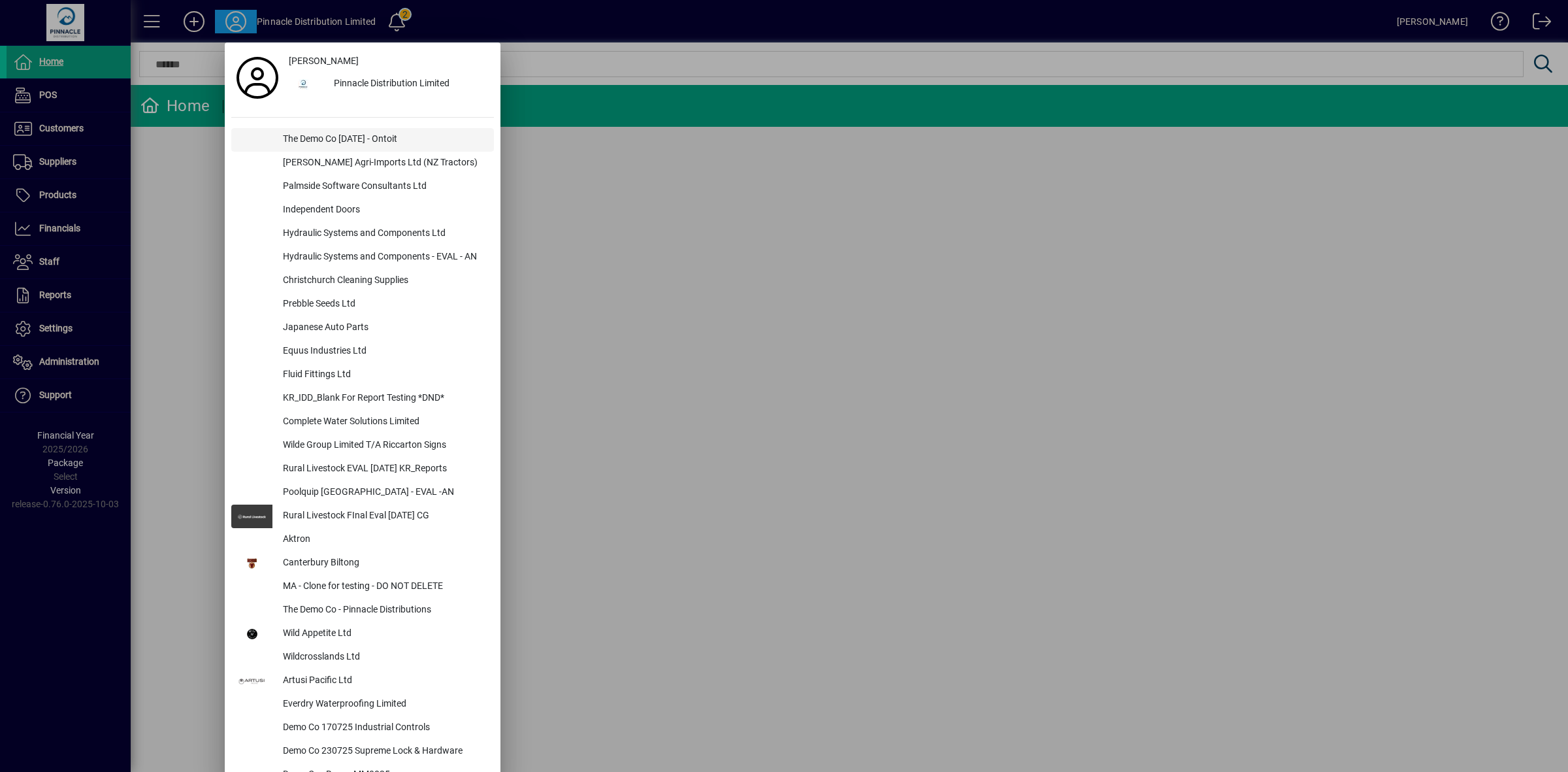
click at [308, 138] on div "The Demo Co Oct 2024 - Ontoit" at bounding box center [383, 139] width 221 height 24
